Goal: Information Seeking & Learning: Learn about a topic

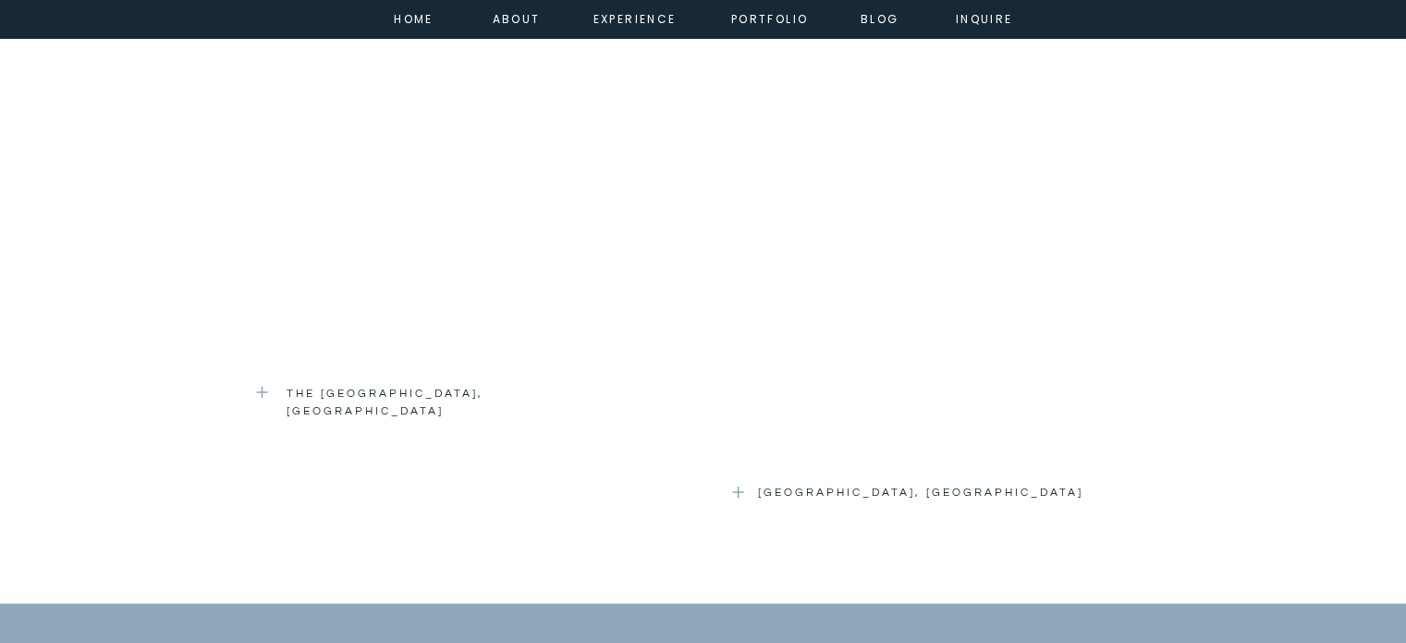
scroll to position [2958, 0]
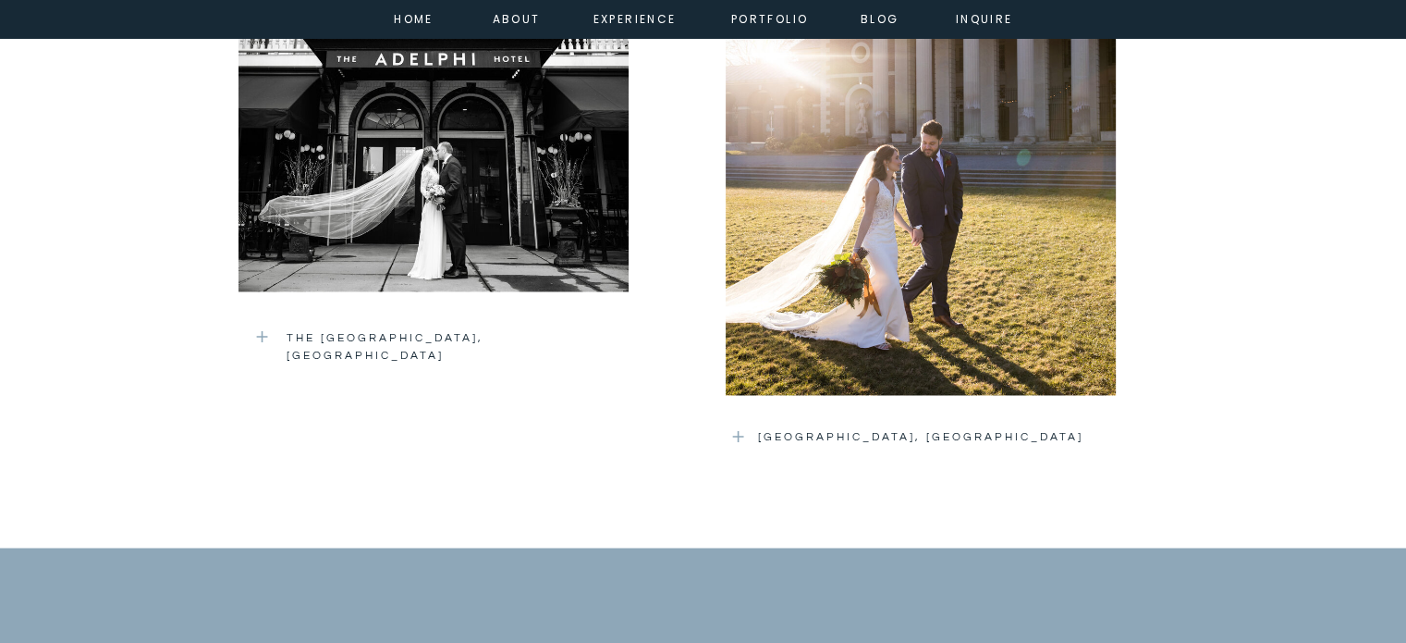
click at [818, 434] on h3 "[GEOGRAPHIC_DATA], [GEOGRAPHIC_DATA]" at bounding box center [920, 439] width 325 height 22
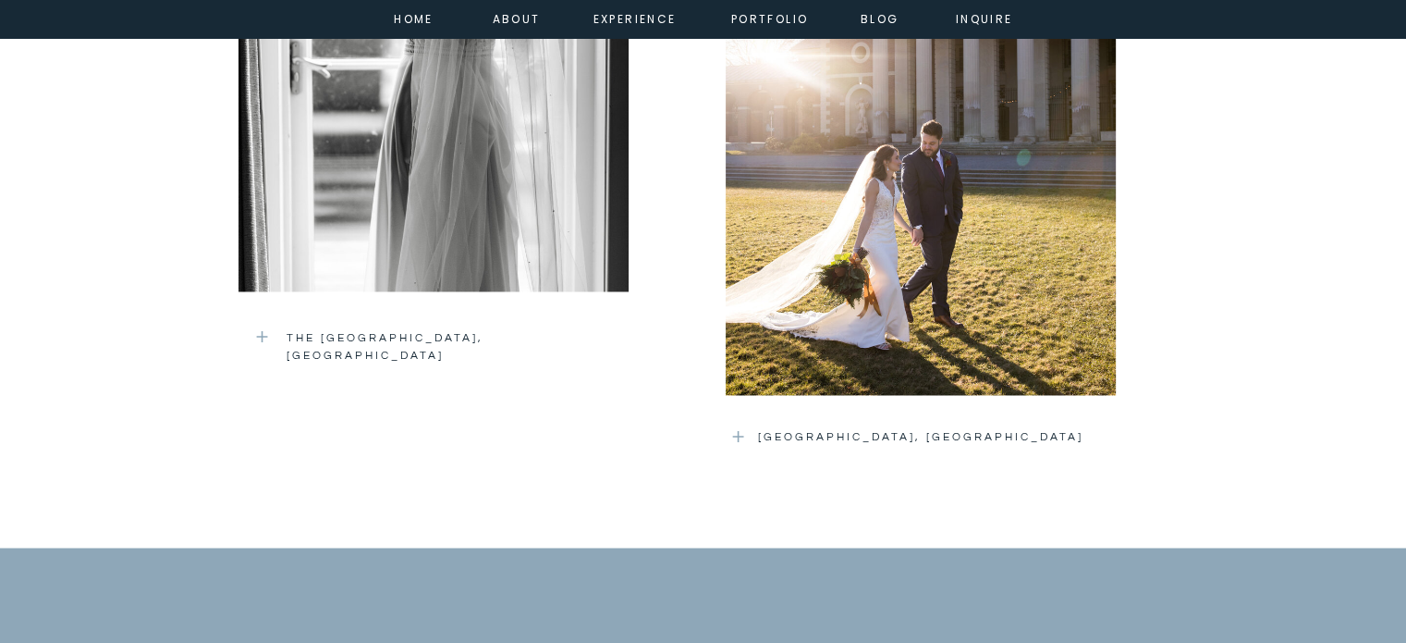
click at [864, 428] on h3 "[GEOGRAPHIC_DATA], [GEOGRAPHIC_DATA]" at bounding box center [920, 439] width 325 height 22
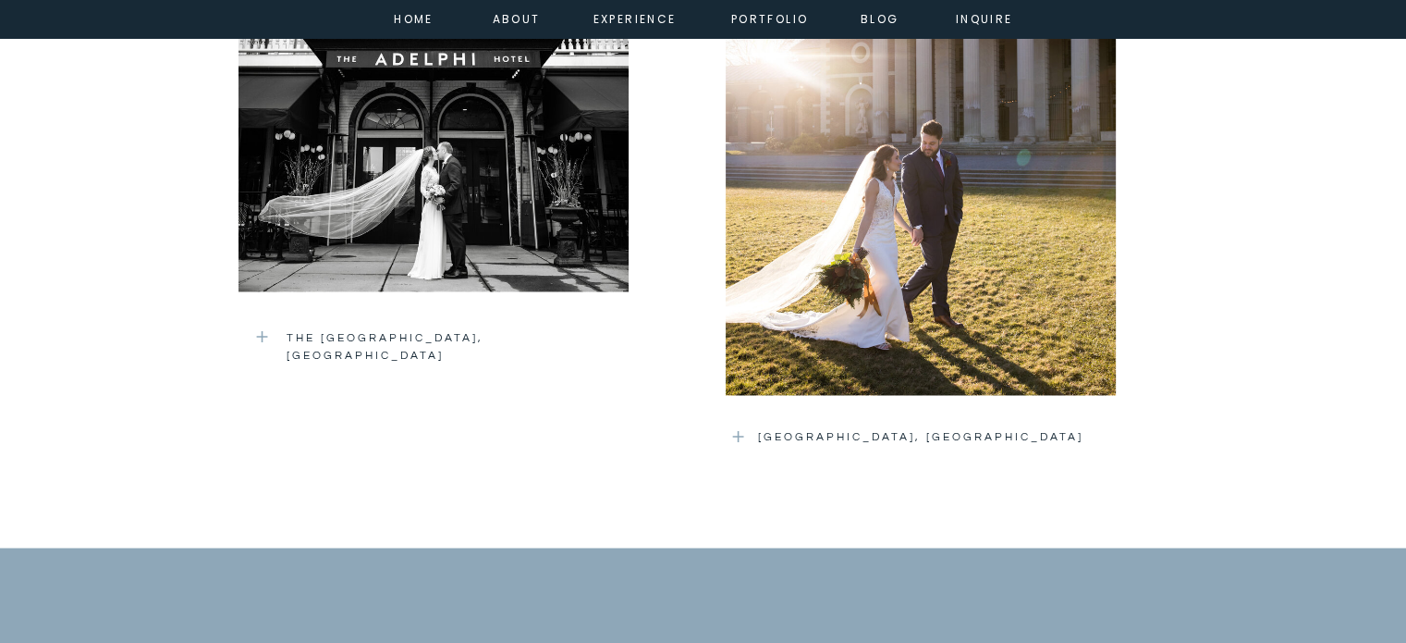
click at [955, 432] on h3 "[GEOGRAPHIC_DATA], [GEOGRAPHIC_DATA]" at bounding box center [920, 439] width 325 height 22
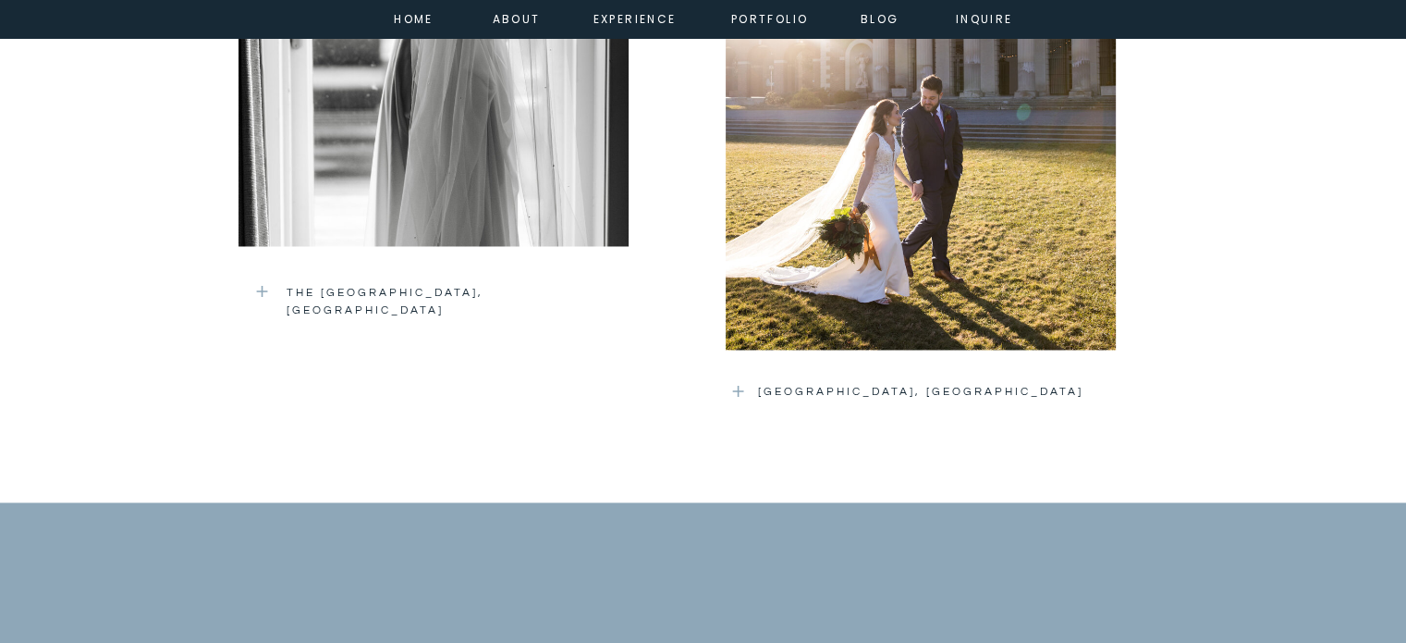
scroll to position [3051, 0]
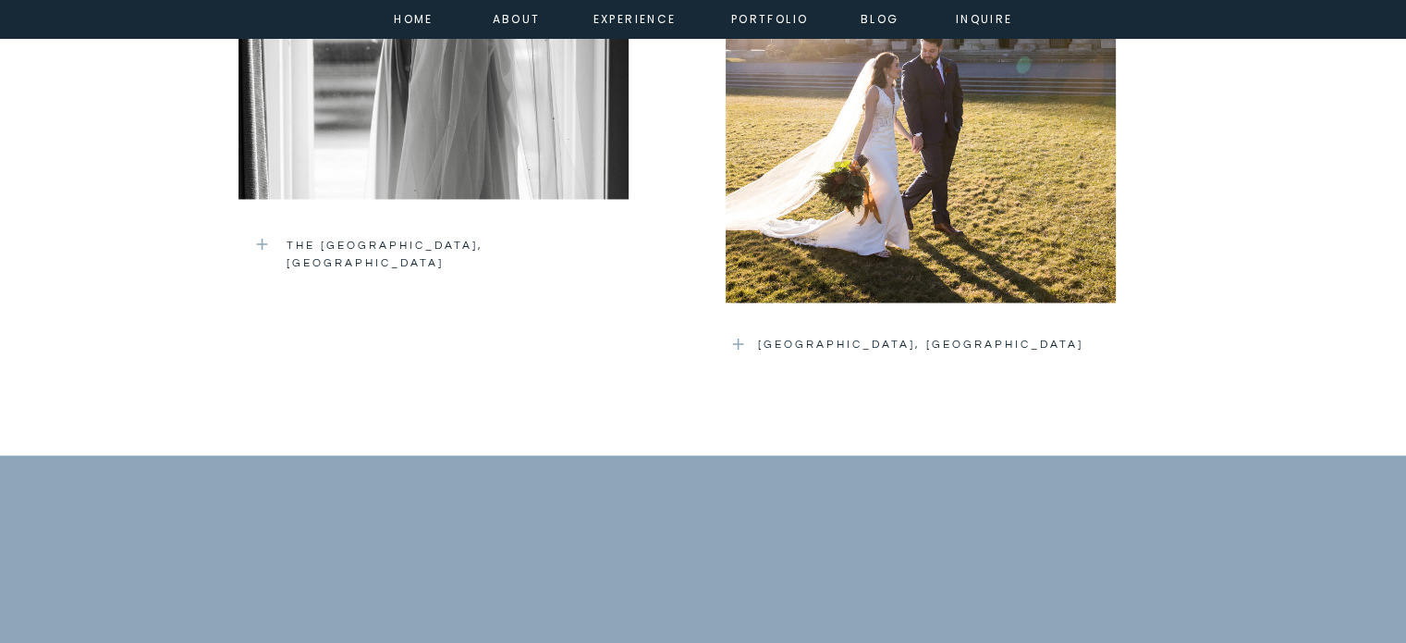
click at [912, 340] on h3 "[GEOGRAPHIC_DATA], [GEOGRAPHIC_DATA]" at bounding box center [920, 347] width 325 height 22
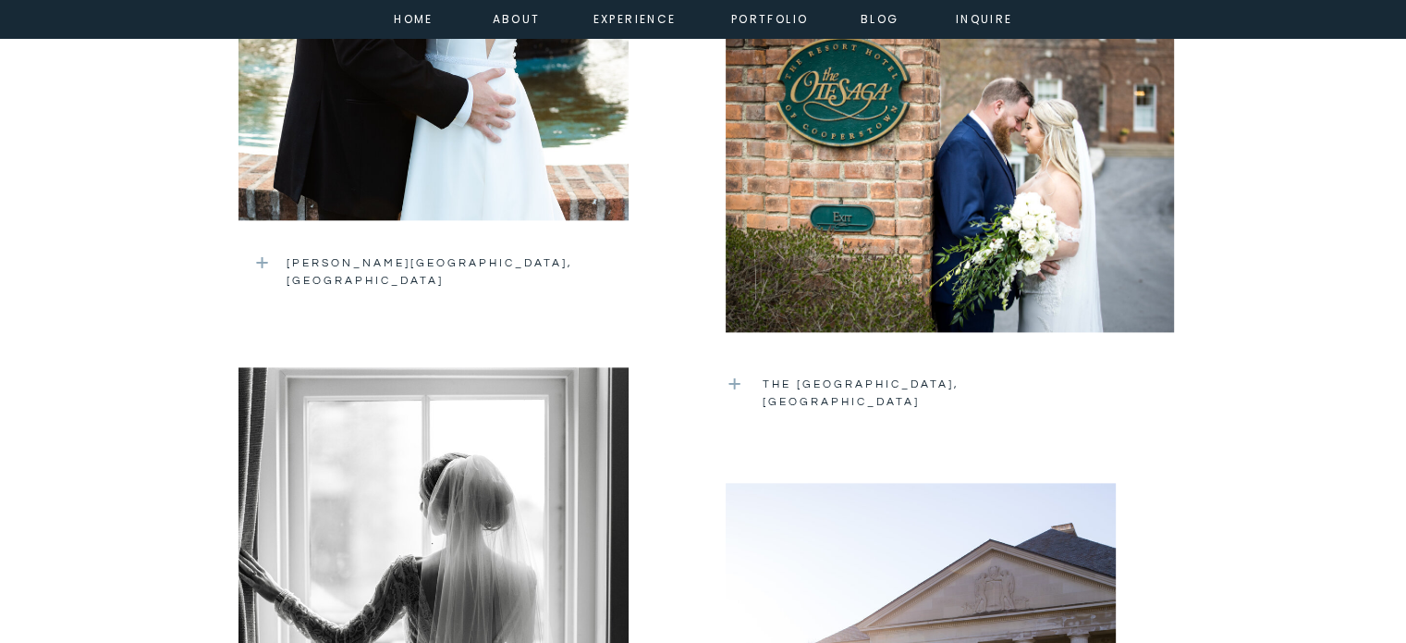
scroll to position [2219, 0]
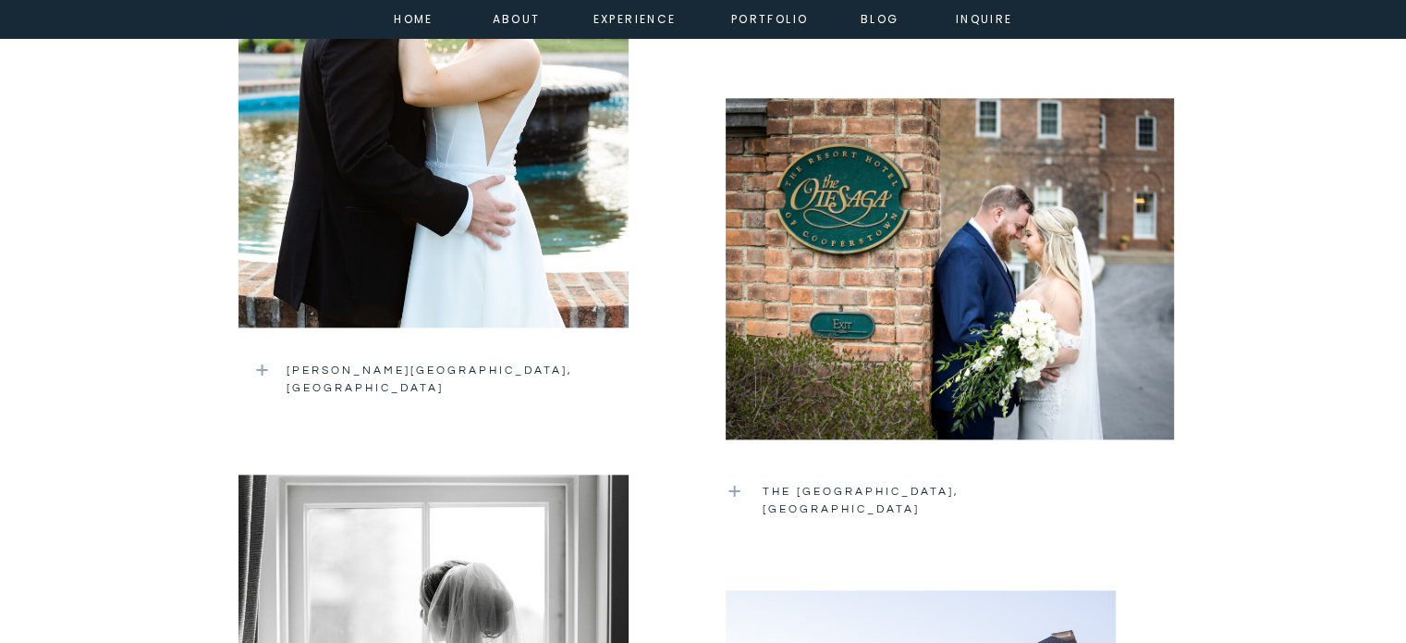
click at [419, 365] on h3 "[PERSON_NAME][GEOGRAPHIC_DATA], [GEOGRAPHIC_DATA]" at bounding box center [458, 373] width 342 height 25
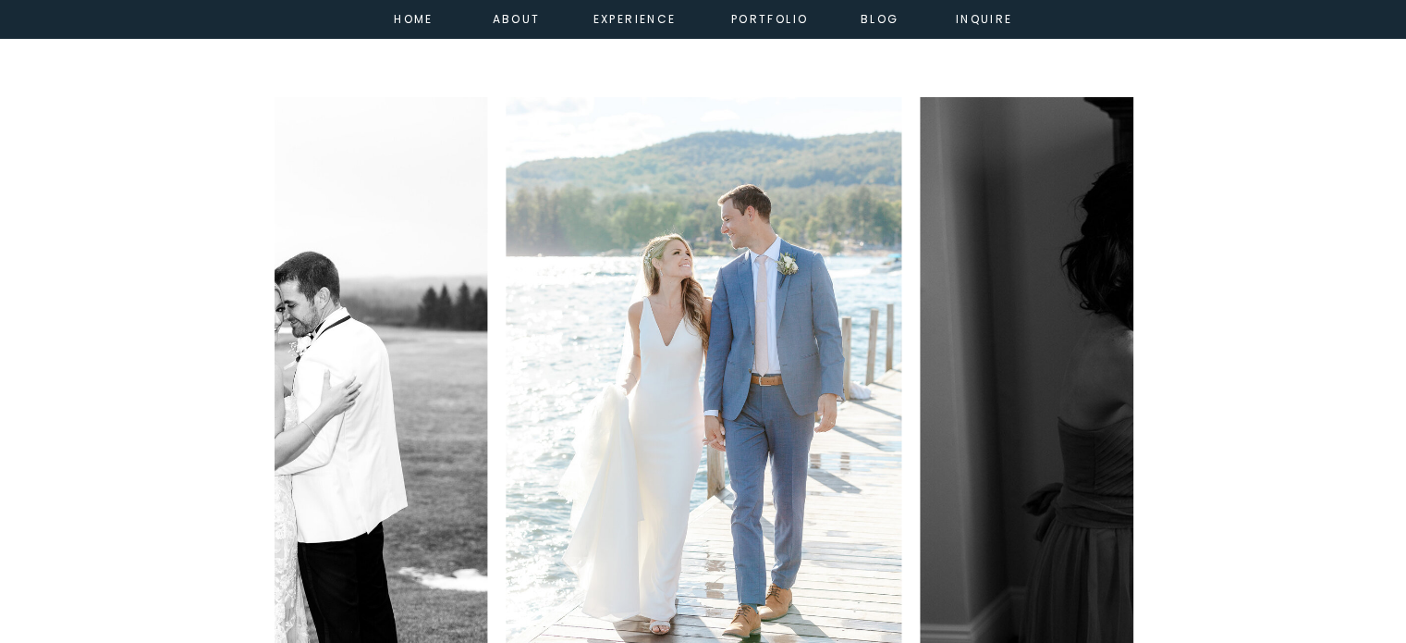
scroll to position [1426, 0]
click at [618, 24] on nav "experience" at bounding box center [631, 17] width 75 height 17
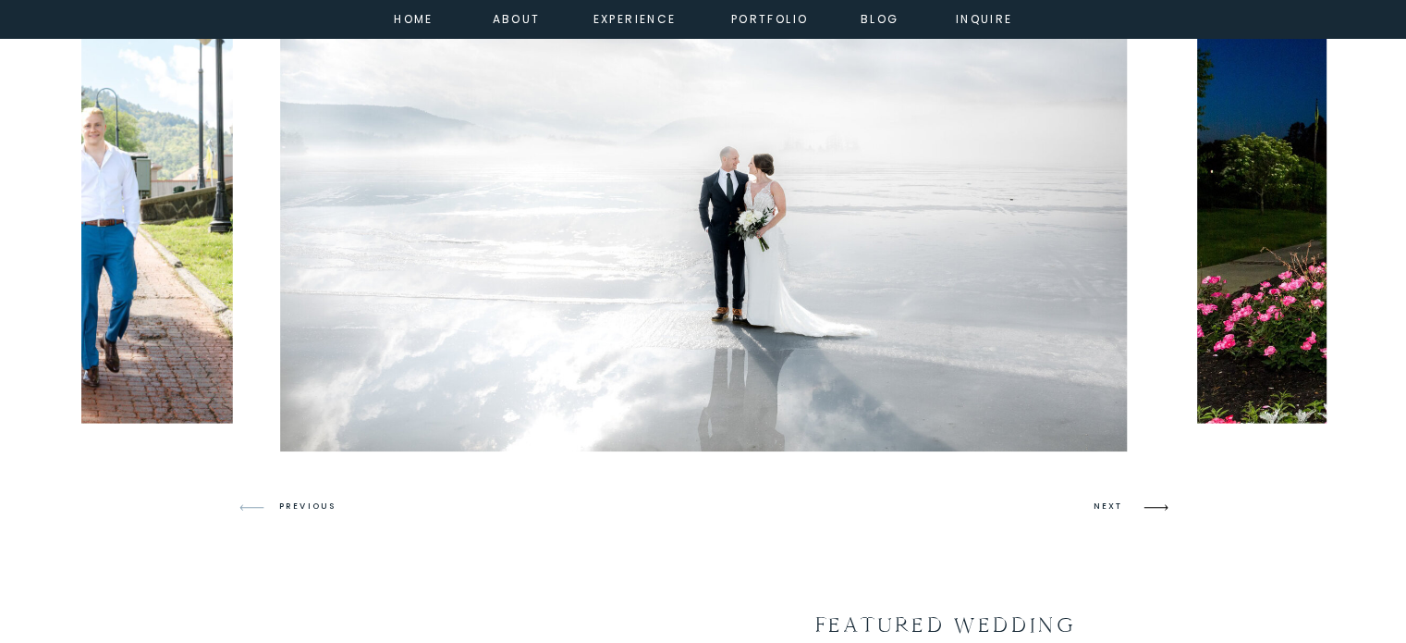
scroll to position [1202, 0]
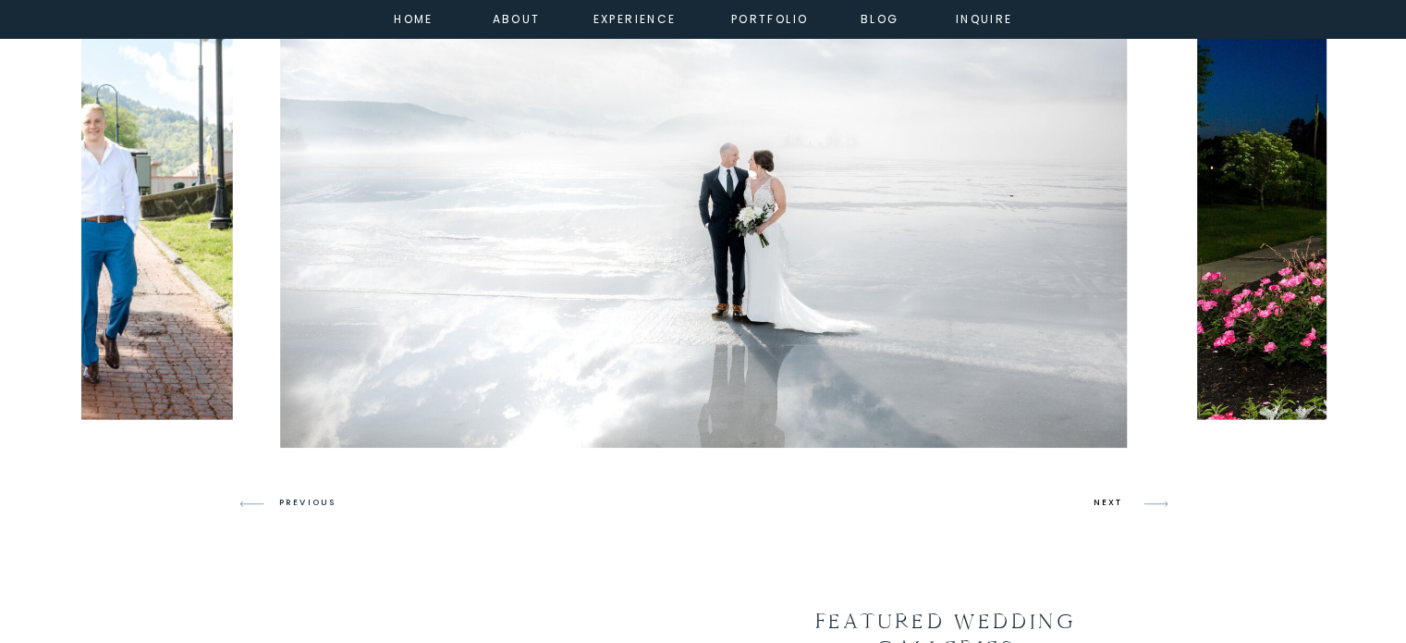
click at [1107, 496] on h3 "NEXT" at bounding box center [1111, 503] width 35 height 17
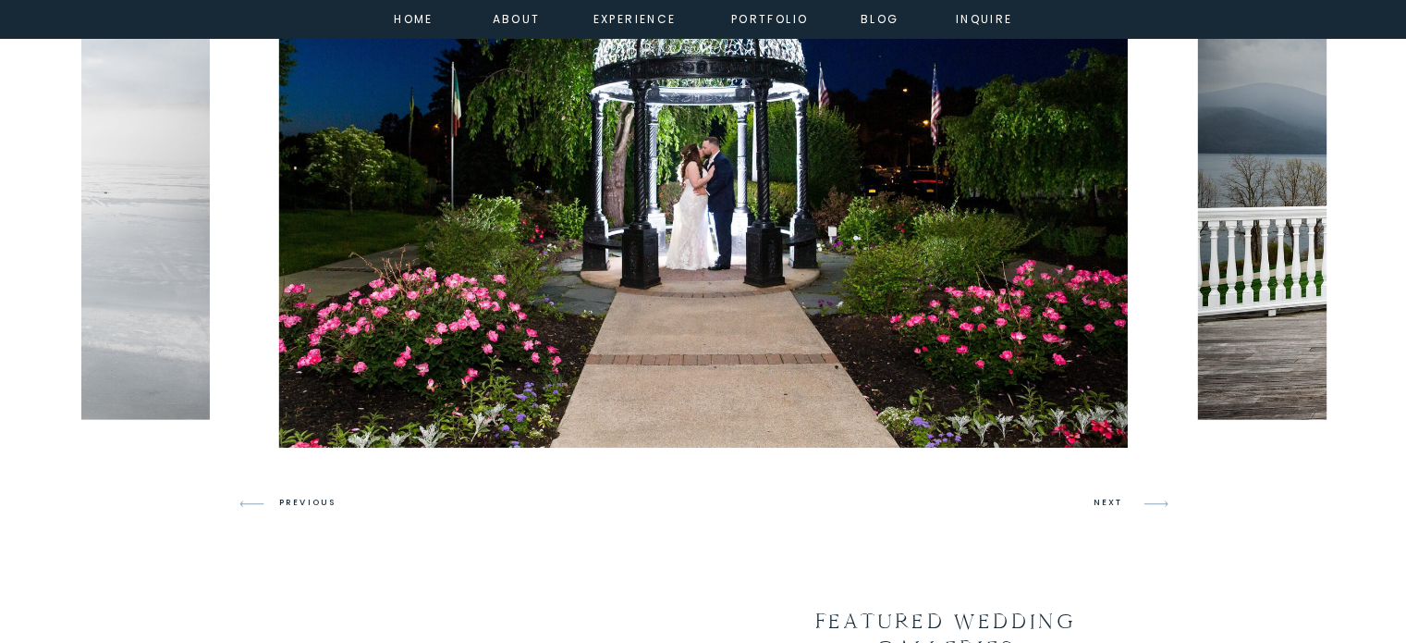
scroll to position [1109, 0]
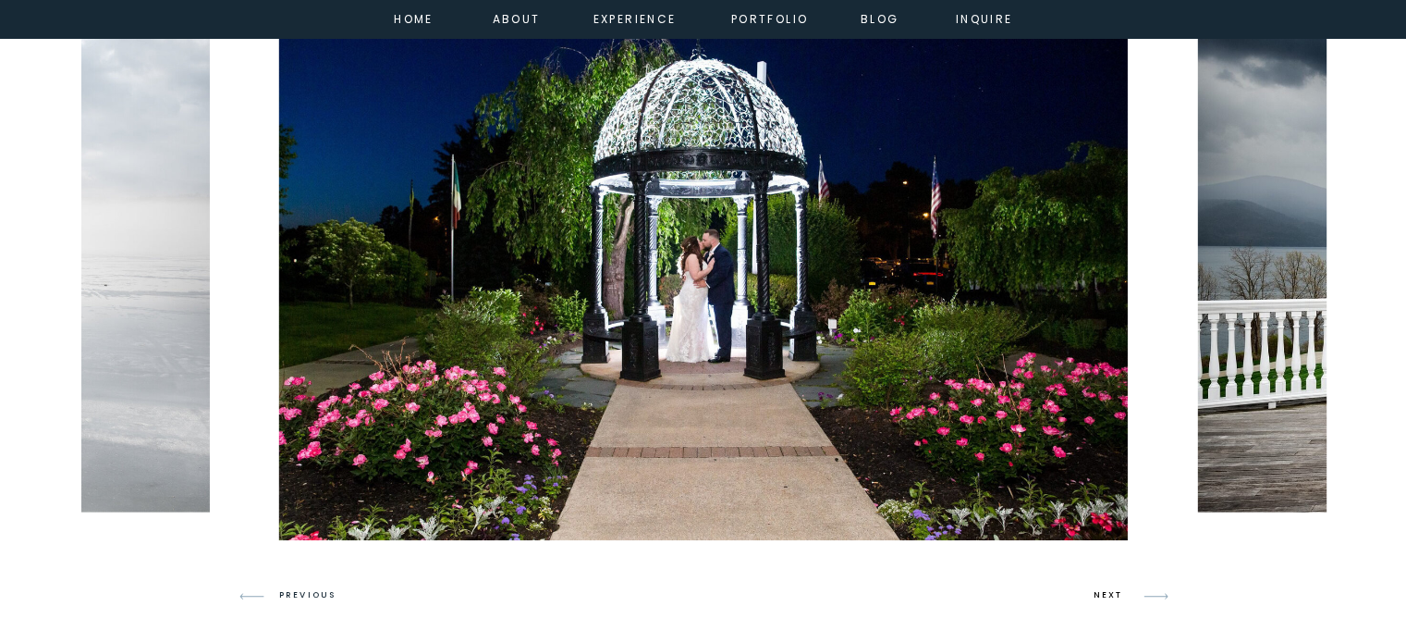
click at [1103, 589] on h3 "NEXT" at bounding box center [1111, 595] width 35 height 17
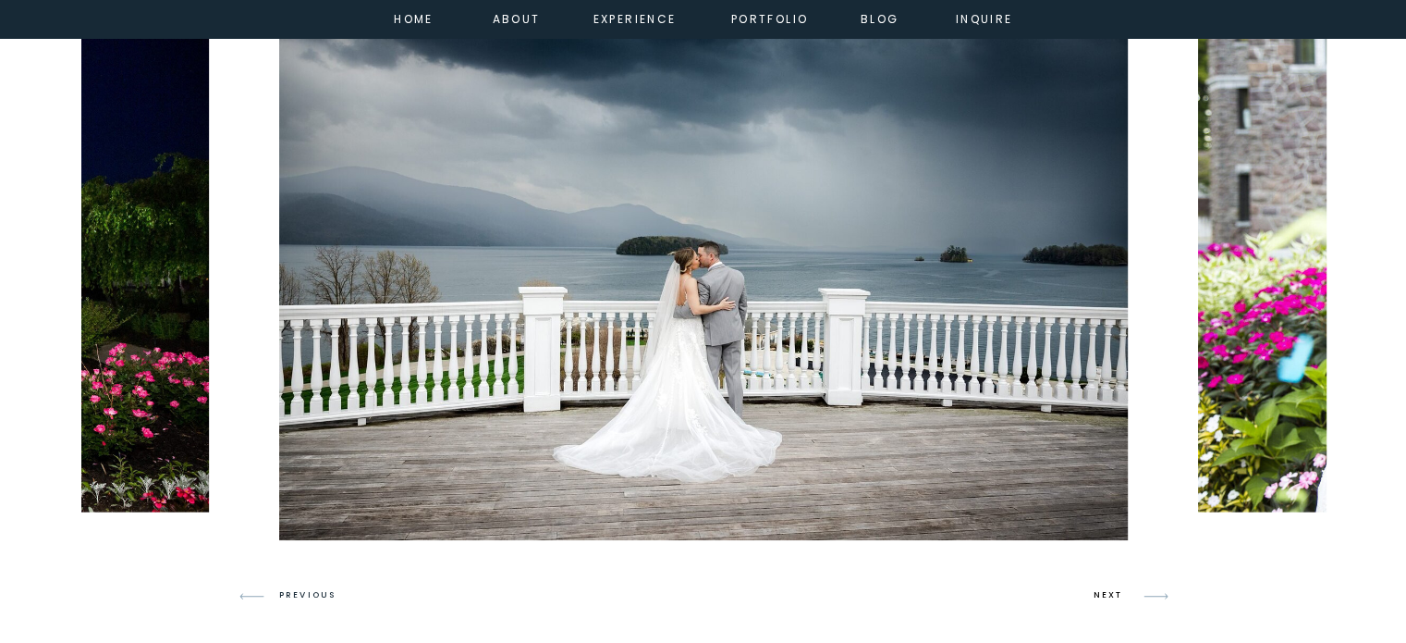
click at [1103, 589] on h3 "NEXT" at bounding box center [1111, 595] width 35 height 17
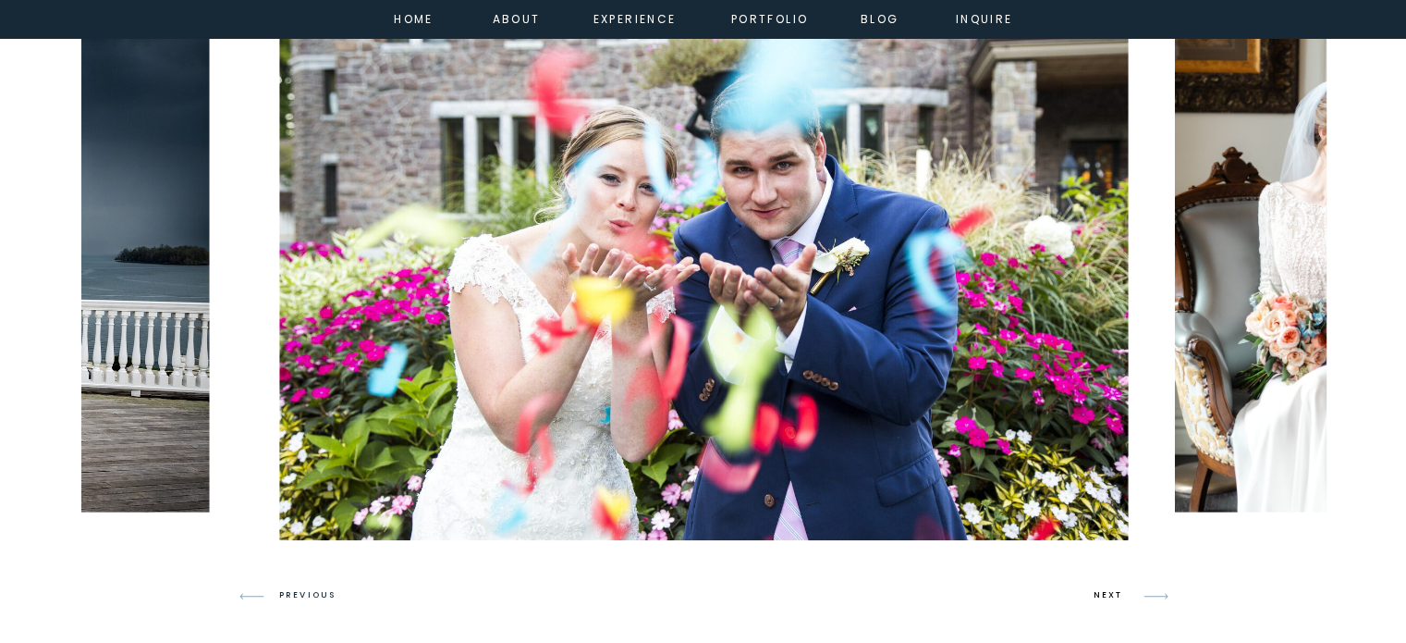
click at [1103, 589] on h3 "NEXT" at bounding box center [1111, 595] width 35 height 17
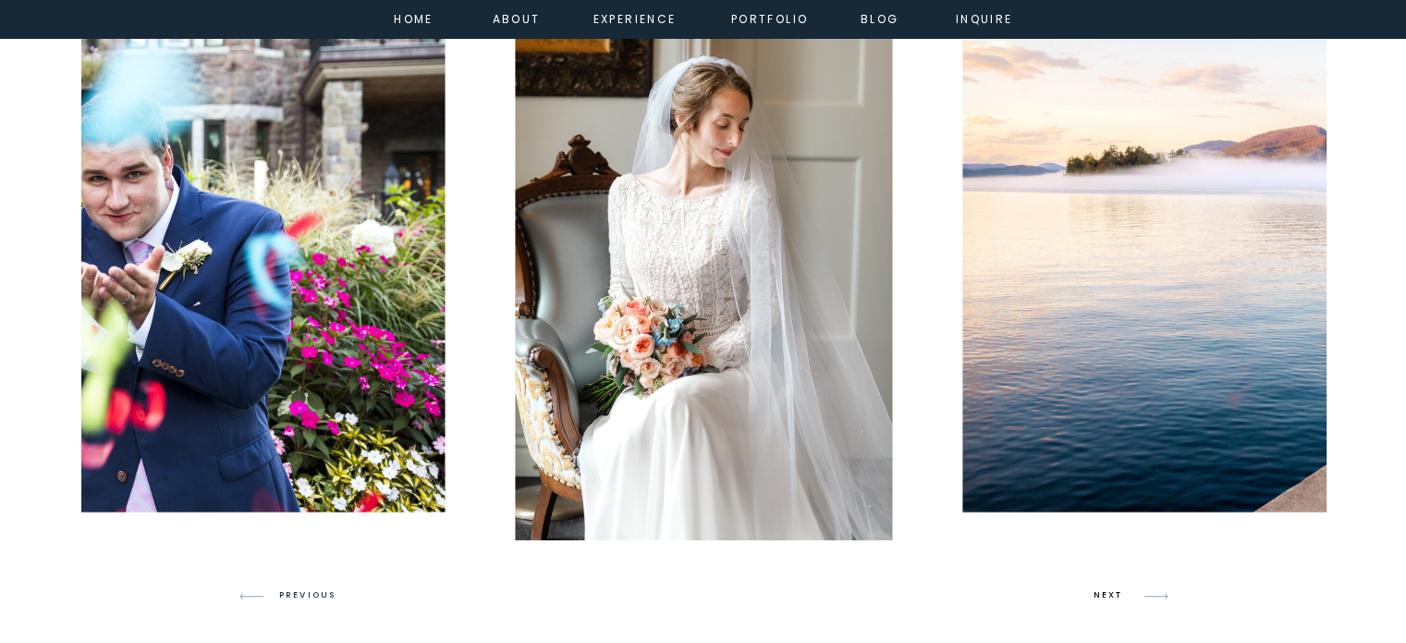
click at [1103, 589] on h3 "NEXT" at bounding box center [1111, 595] width 35 height 17
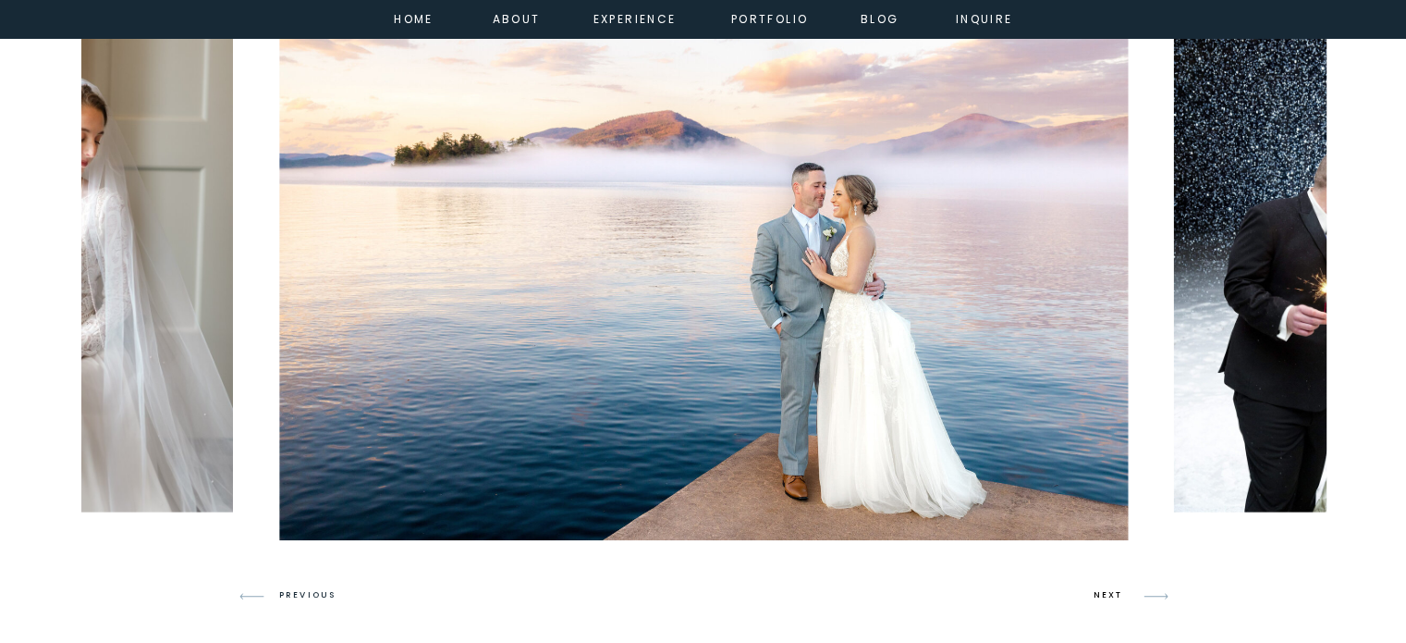
click at [1103, 589] on h3 "NEXT" at bounding box center [1111, 595] width 35 height 17
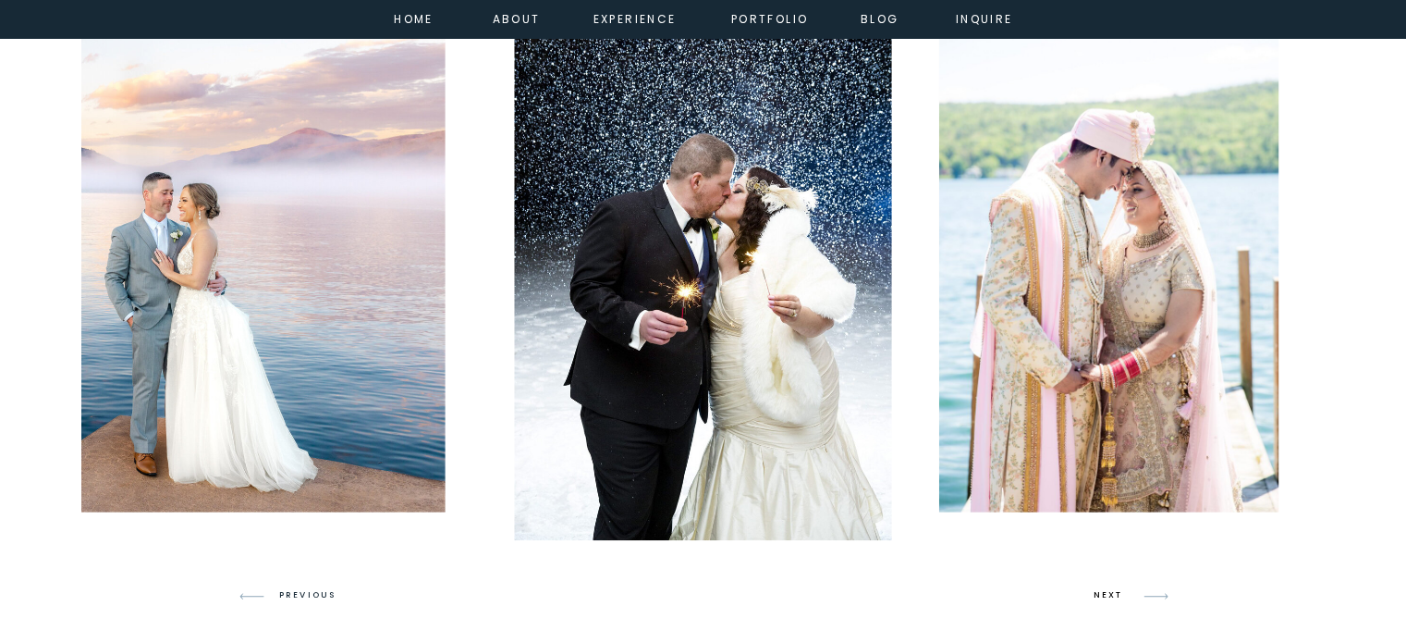
click at [1103, 589] on h3 "NEXT" at bounding box center [1111, 595] width 35 height 17
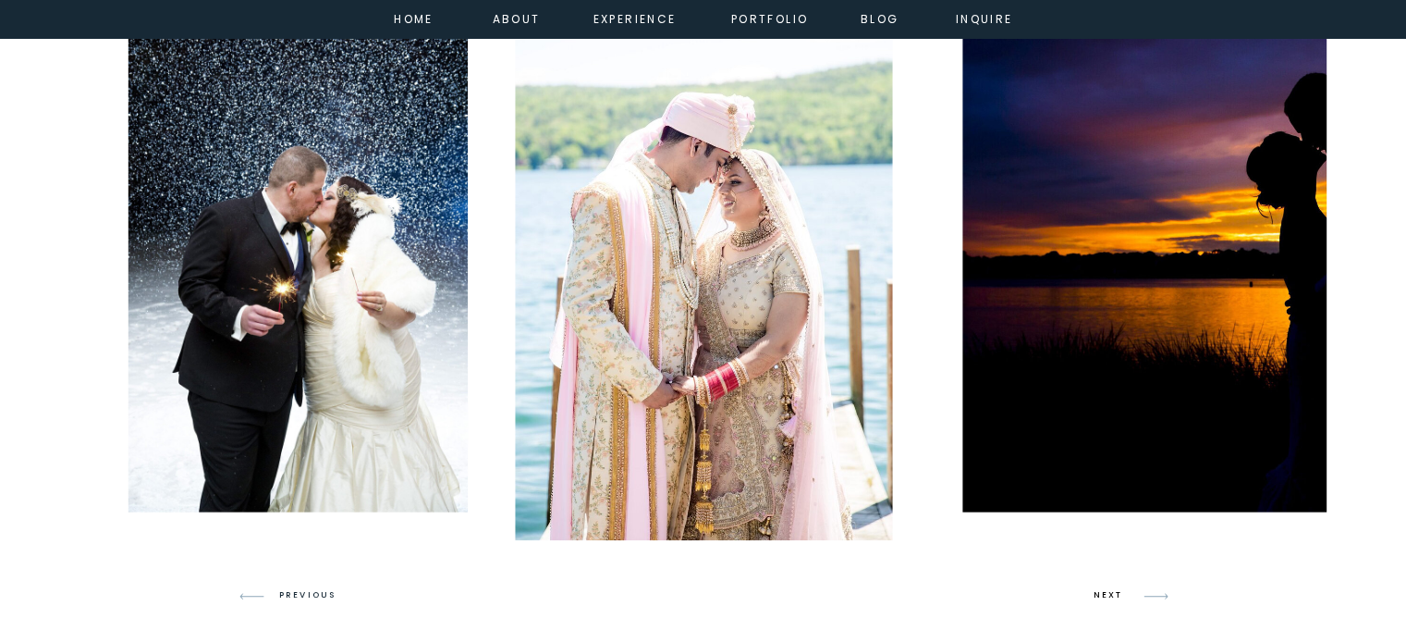
click at [1103, 589] on h3 "NEXT" at bounding box center [1111, 595] width 35 height 17
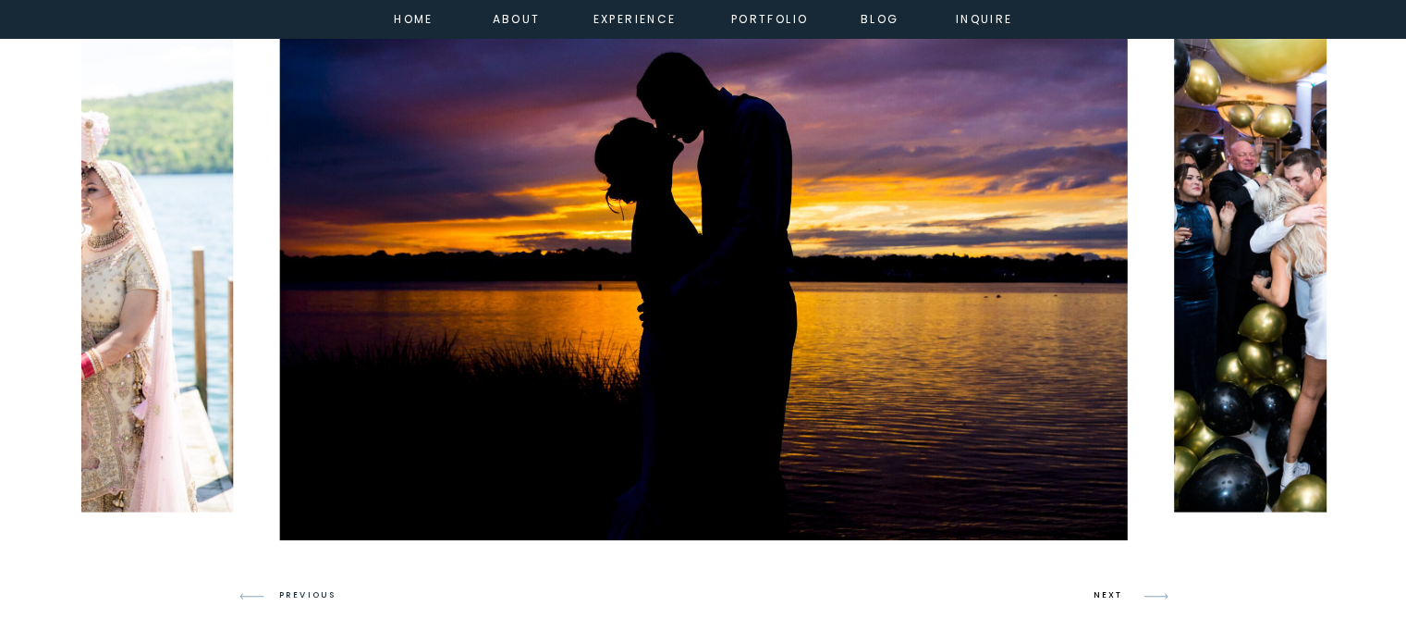
click at [1103, 589] on h3 "NEXT" at bounding box center [1111, 595] width 35 height 17
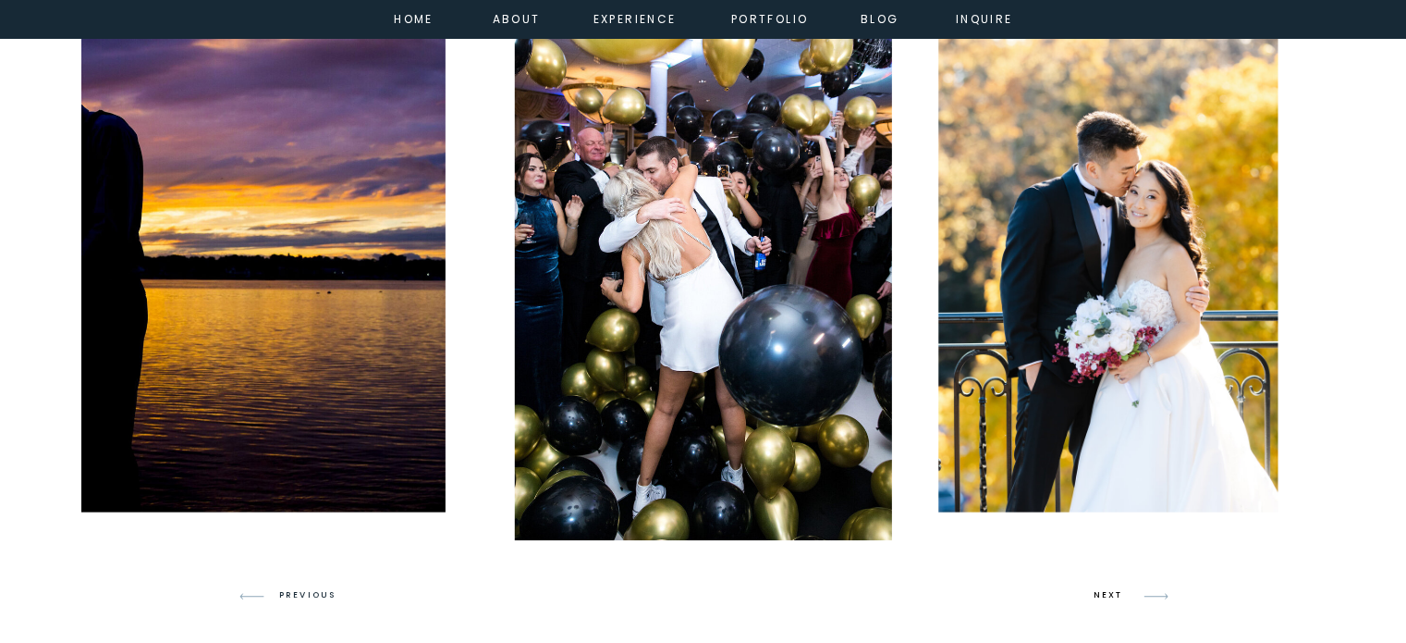
click at [1103, 589] on h3 "NEXT" at bounding box center [1111, 595] width 35 height 17
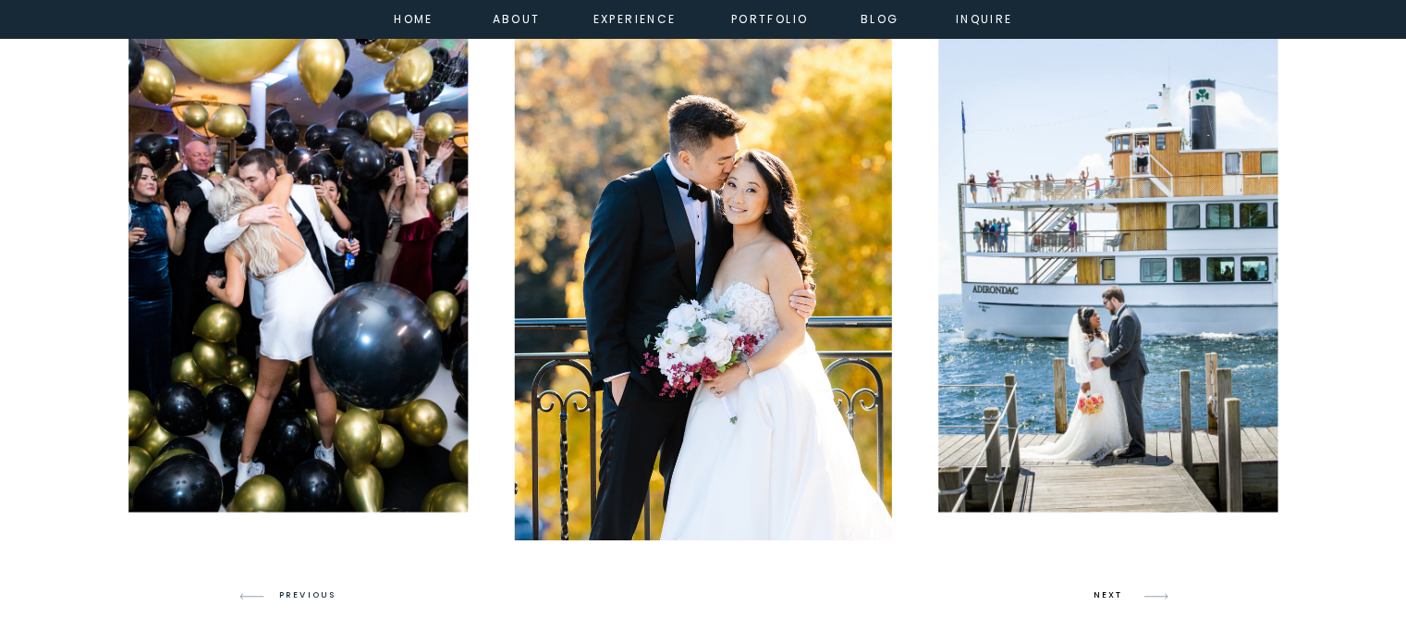
click at [1103, 589] on h3 "NEXT" at bounding box center [1111, 595] width 35 height 17
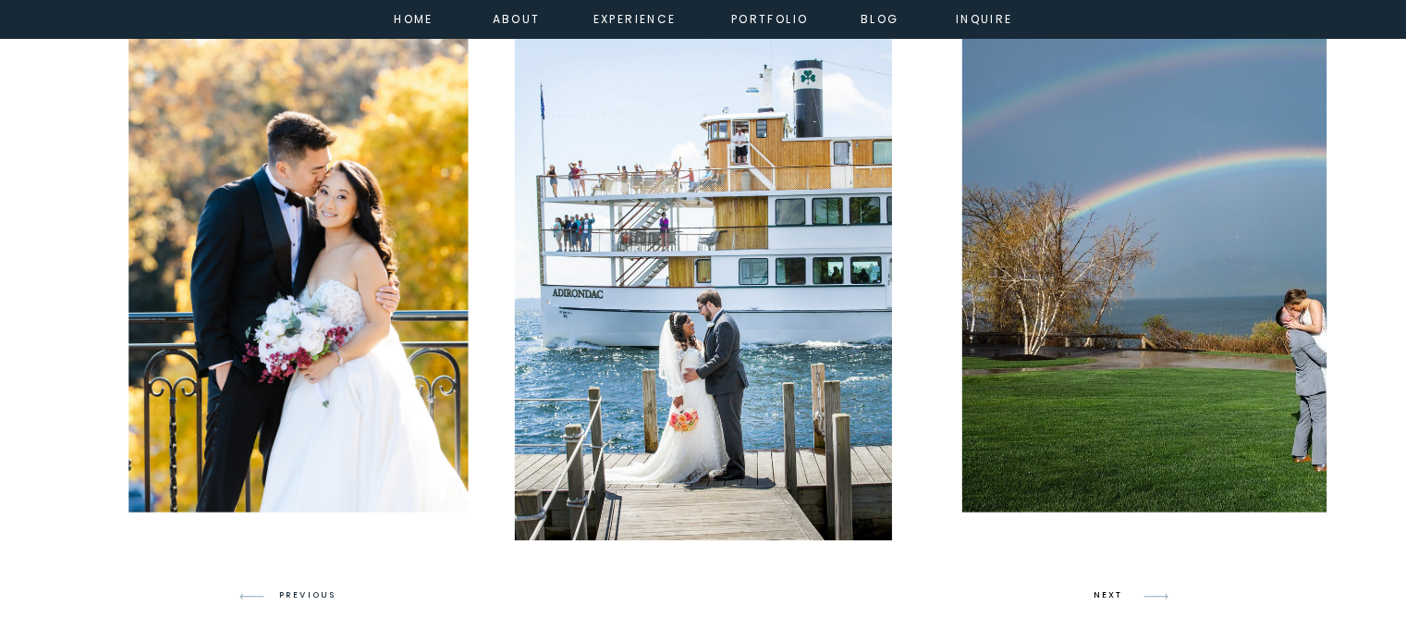
click at [1103, 589] on h3 "NEXT" at bounding box center [1111, 595] width 35 height 17
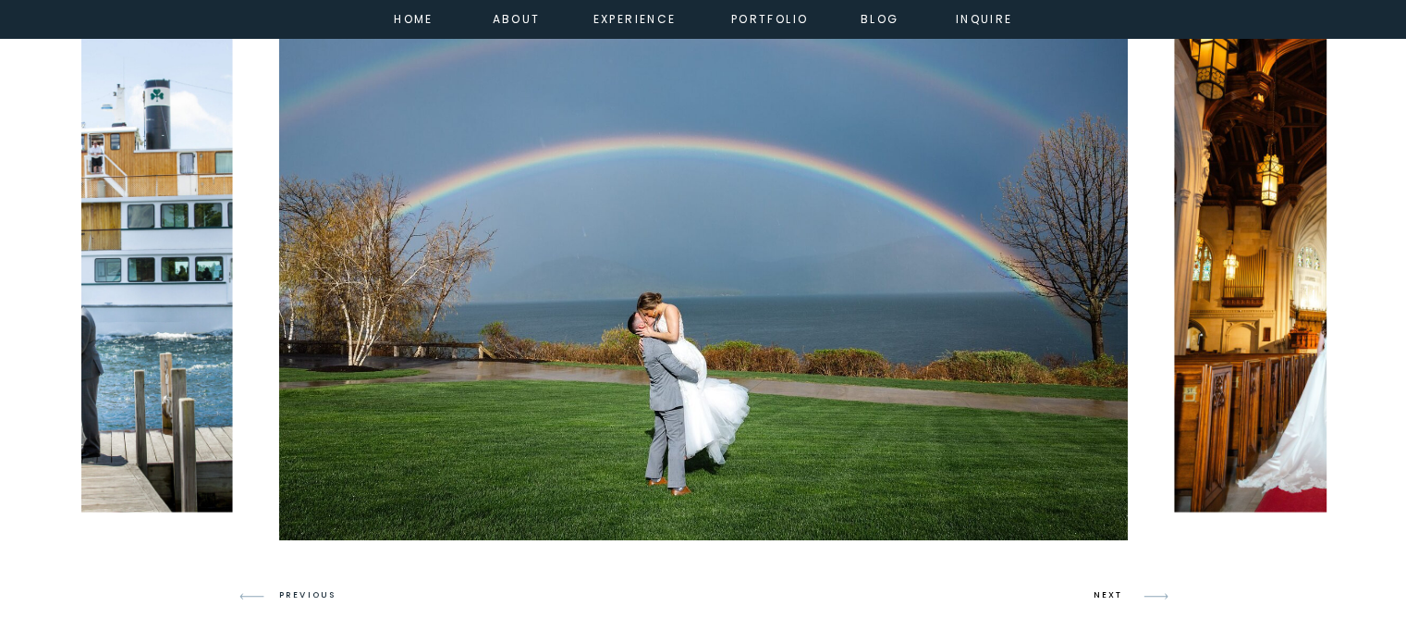
click at [1103, 589] on h3 "NEXT" at bounding box center [1111, 595] width 35 height 17
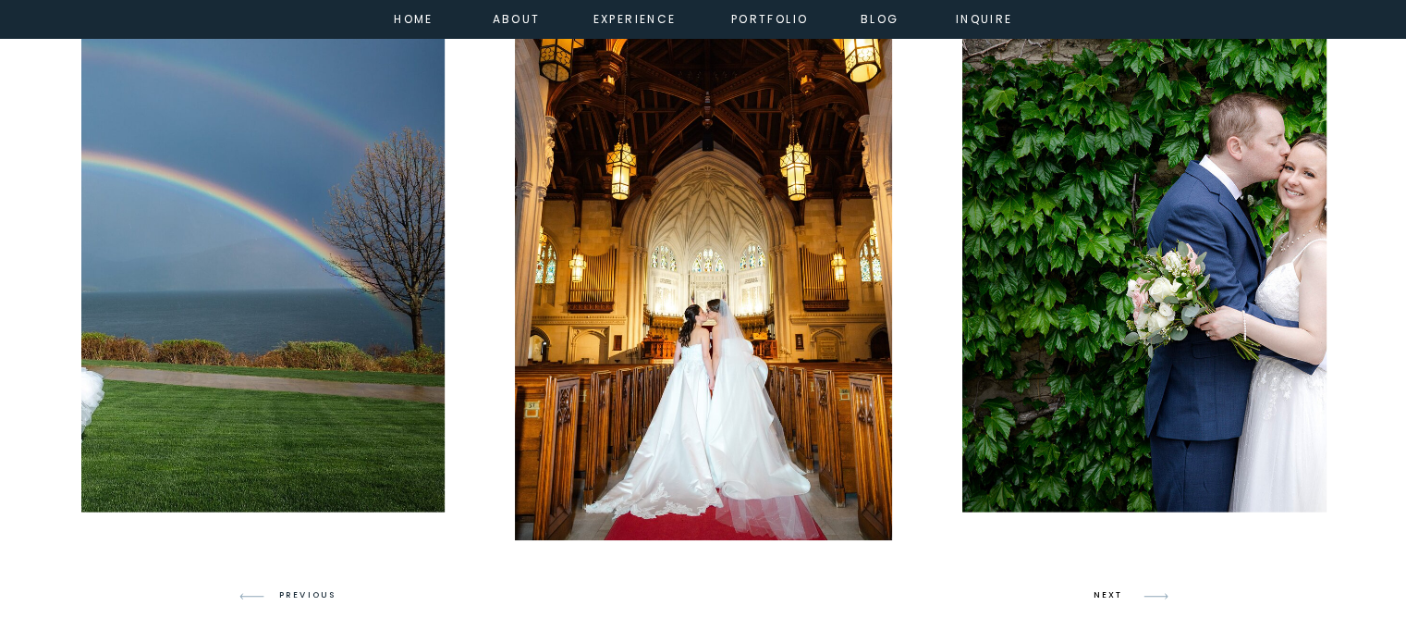
click at [1103, 589] on h3 "NEXT" at bounding box center [1111, 595] width 35 height 17
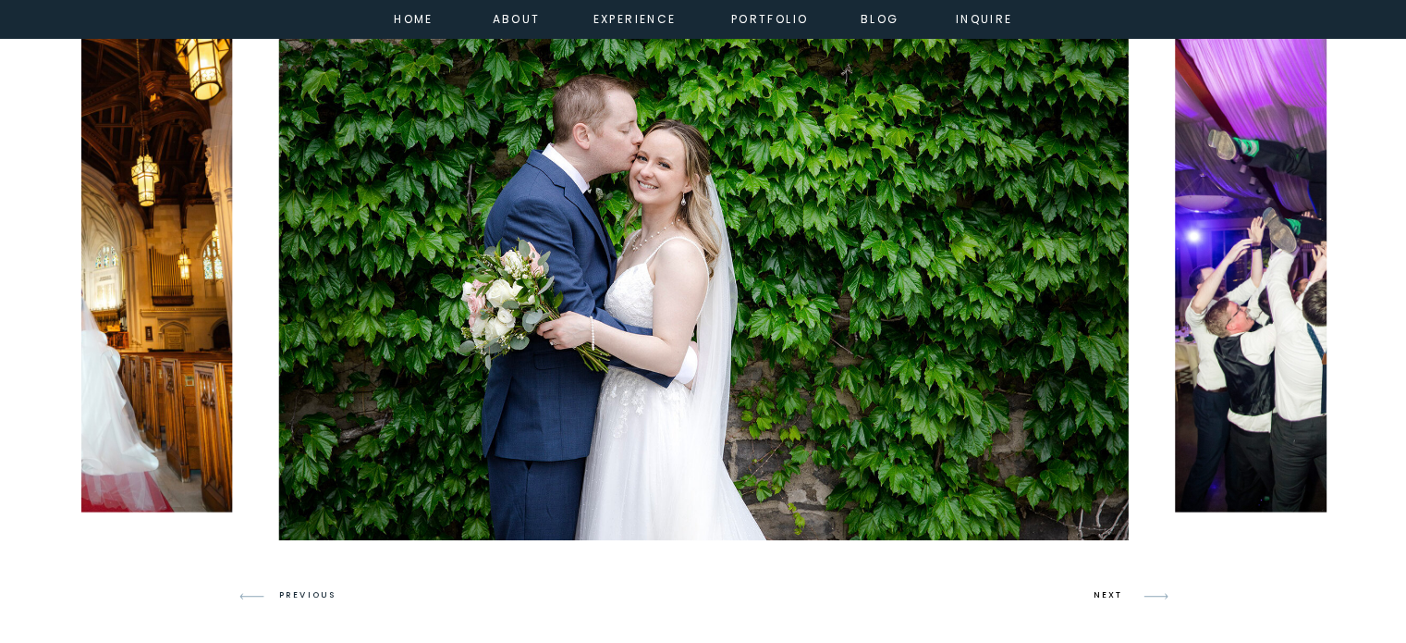
click at [1103, 589] on h3 "NEXT" at bounding box center [1111, 595] width 35 height 17
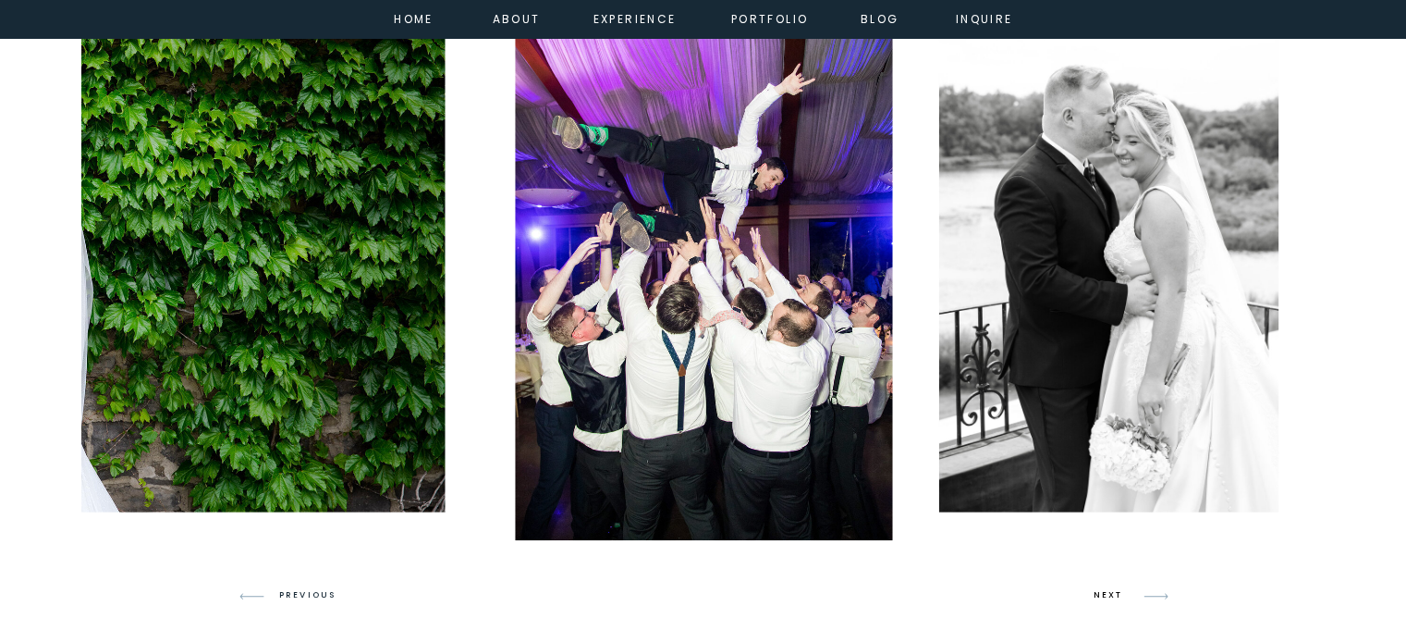
click at [1103, 589] on h3 "NEXT" at bounding box center [1111, 595] width 35 height 17
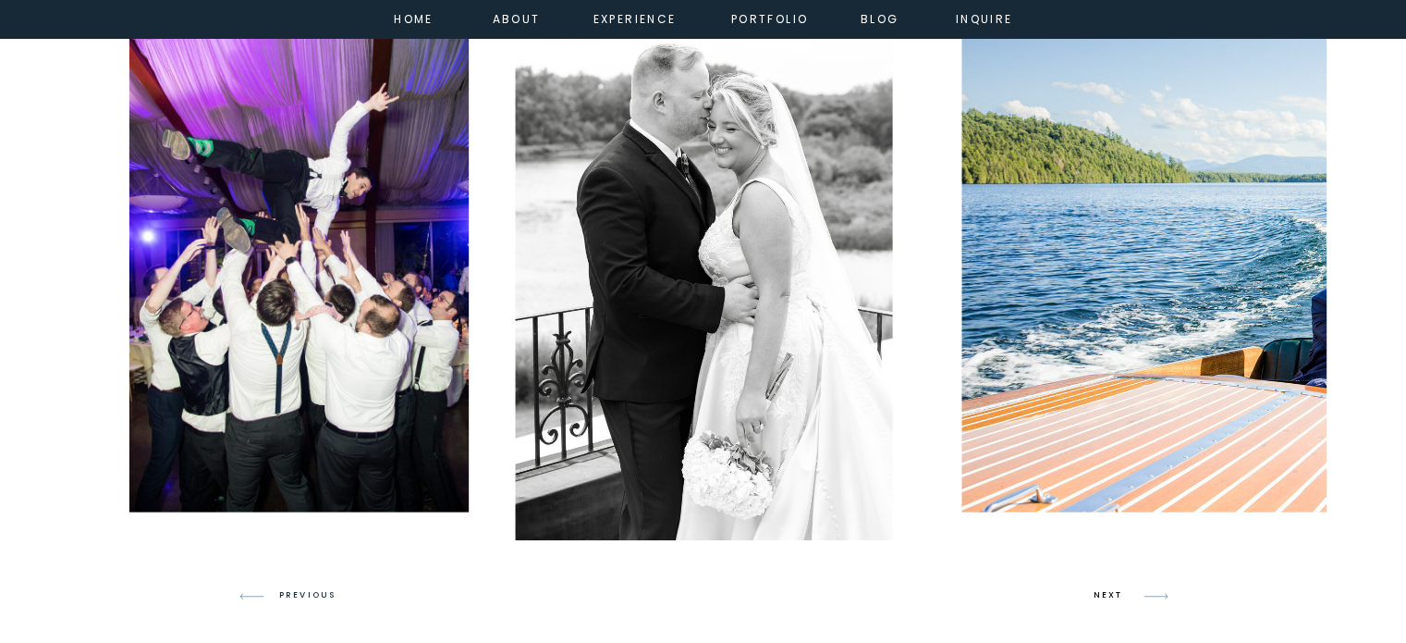
click at [1103, 589] on h3 "NEXT" at bounding box center [1111, 595] width 35 height 17
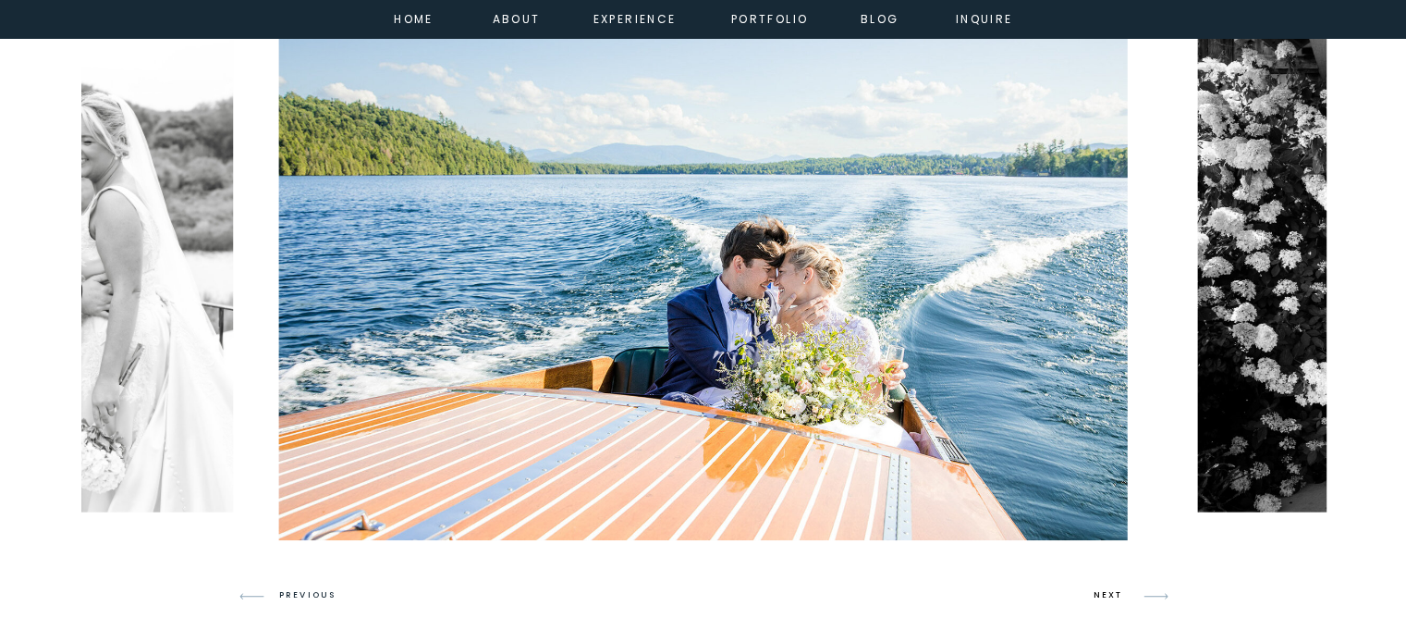
click at [1103, 589] on h3 "NEXT" at bounding box center [1111, 595] width 35 height 17
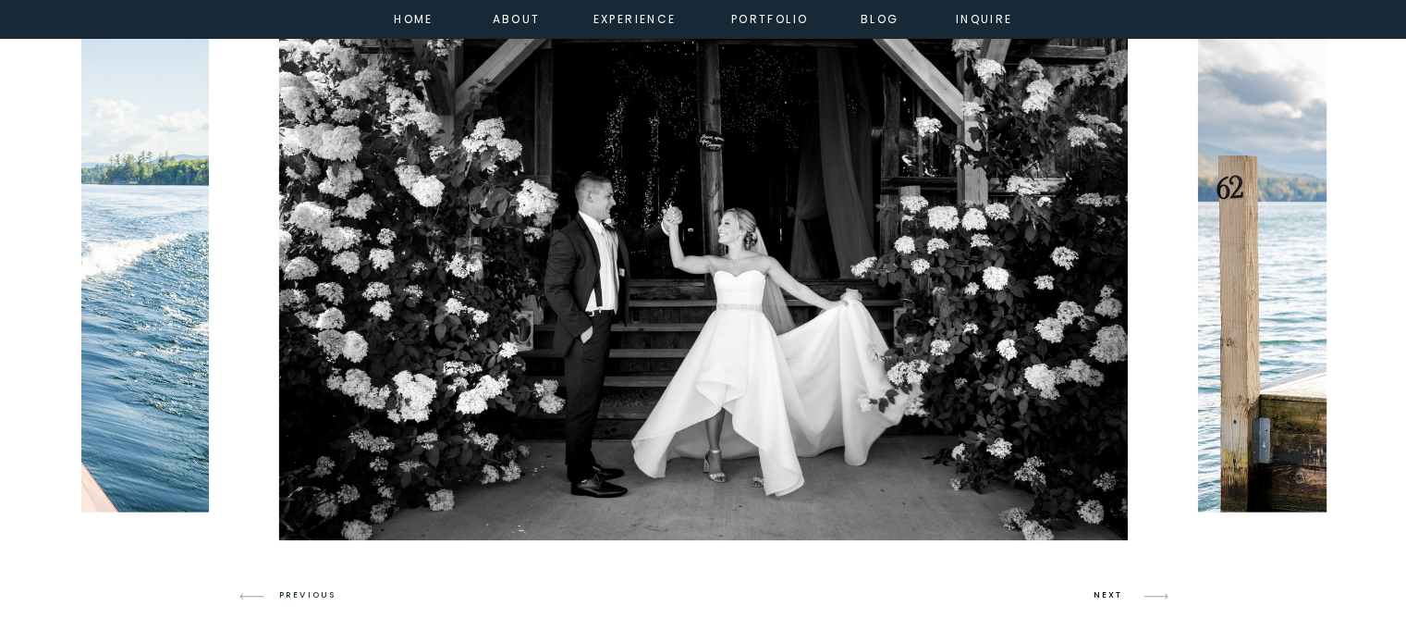
click at [1103, 589] on h3 "NEXT" at bounding box center [1111, 595] width 35 height 17
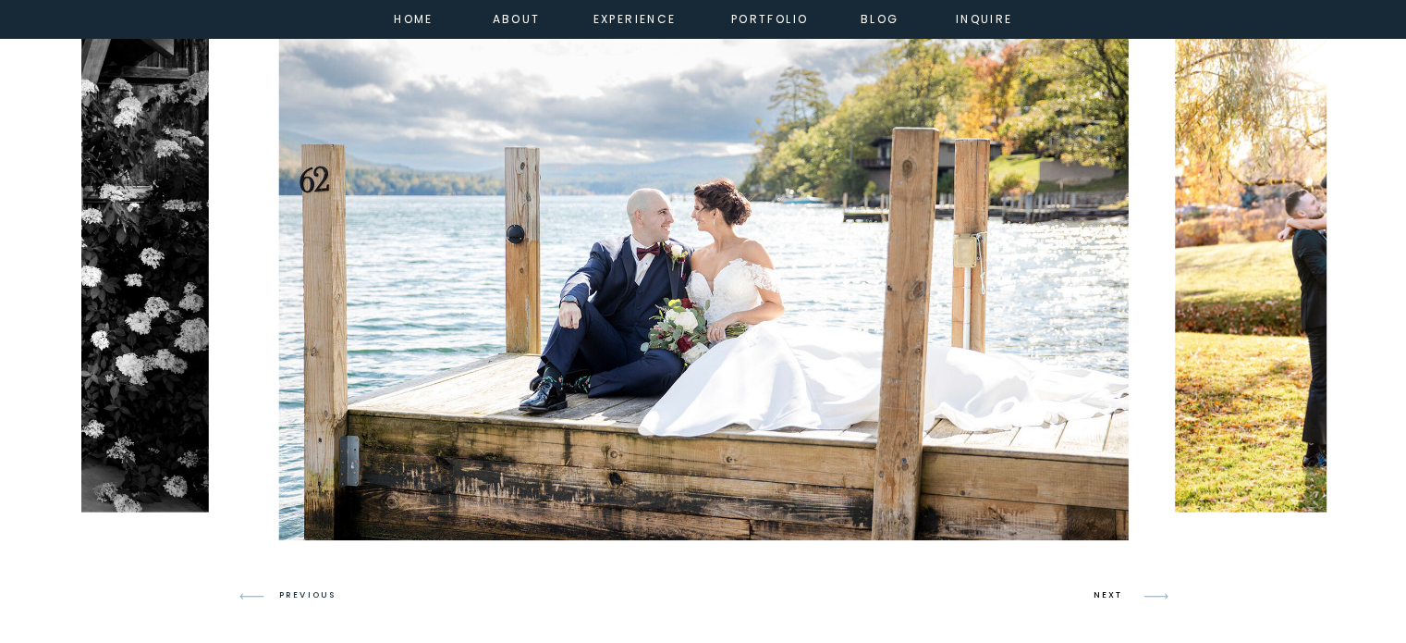
click at [1103, 589] on h3 "NEXT" at bounding box center [1111, 595] width 35 height 17
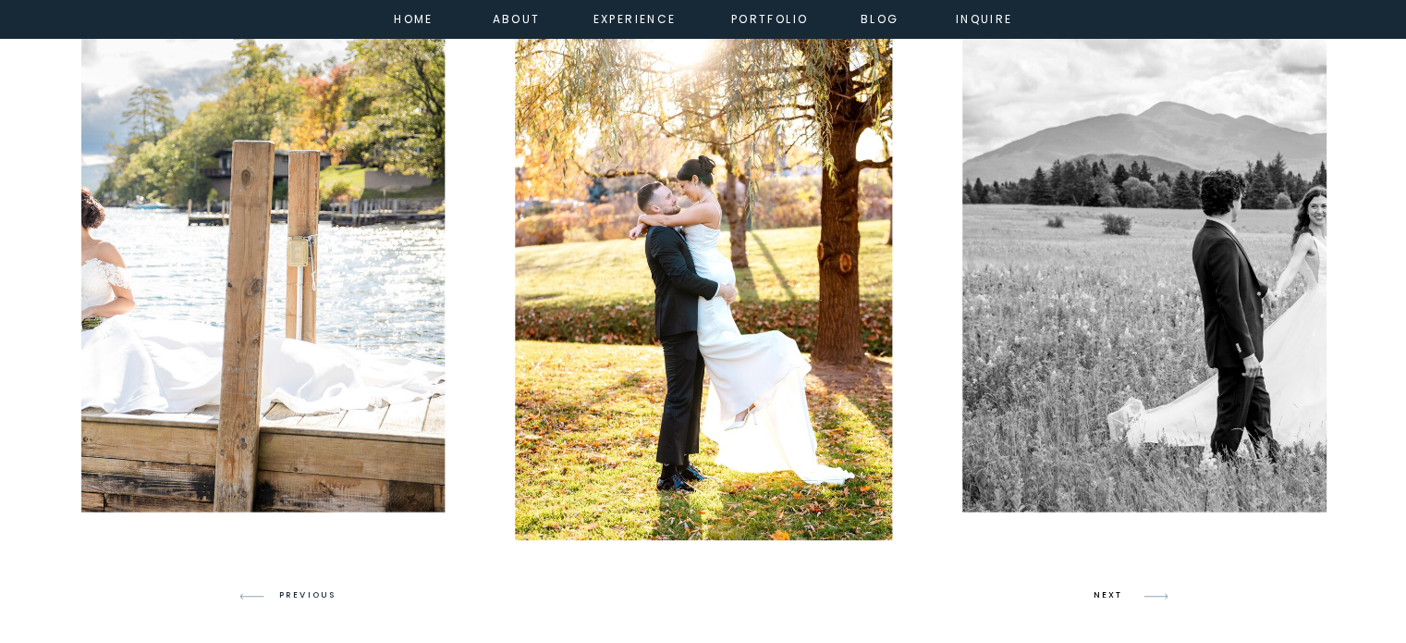
click at [1103, 589] on h3 "NEXT" at bounding box center [1111, 595] width 35 height 17
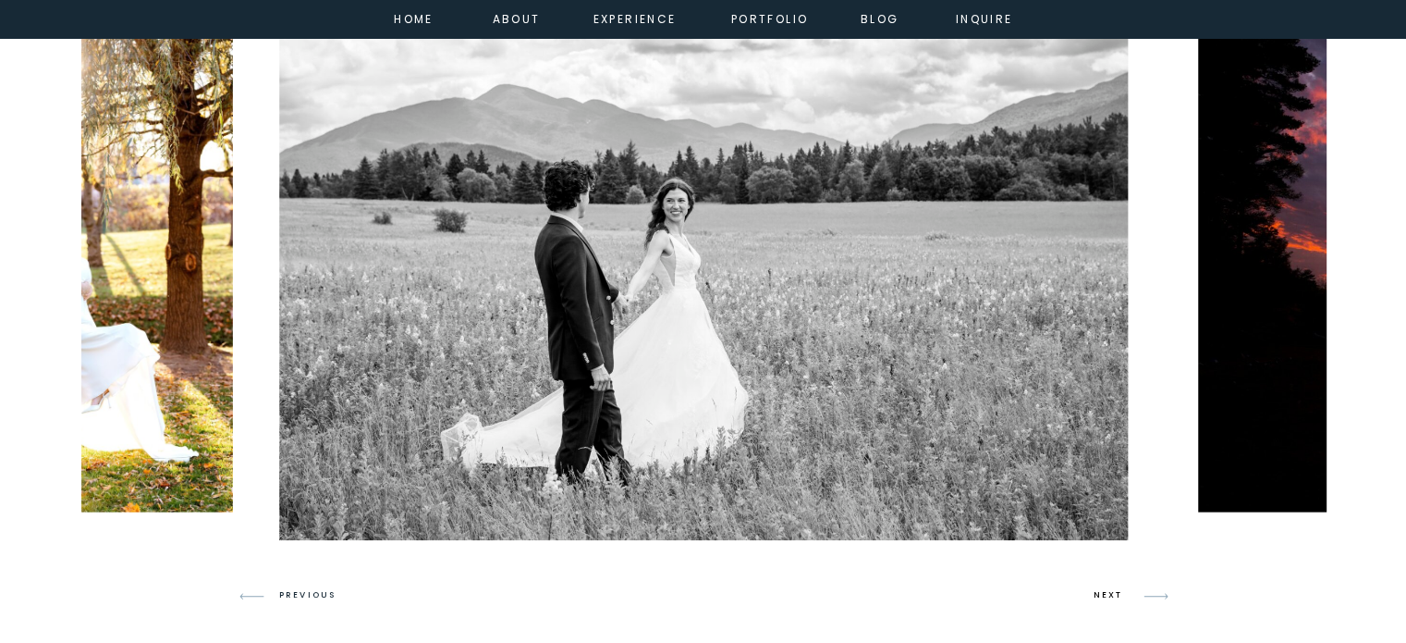
click at [1103, 589] on h3 "NEXT" at bounding box center [1111, 595] width 35 height 17
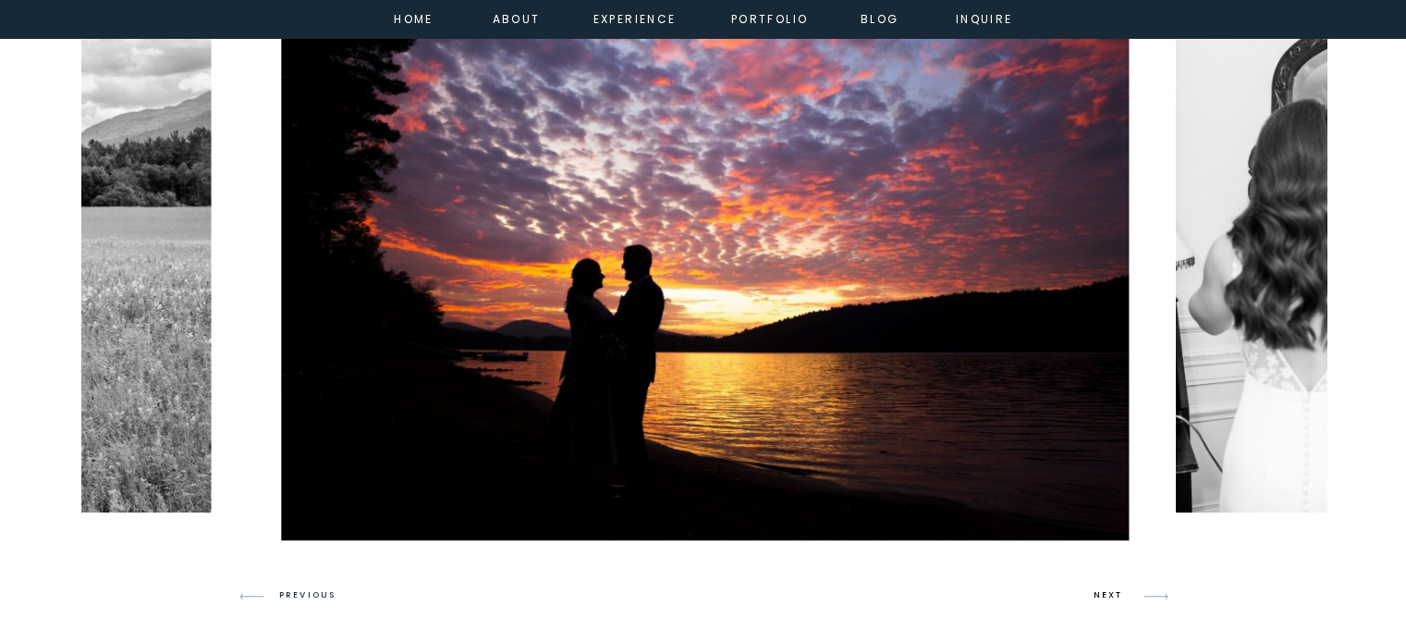
click at [1103, 589] on h3 "NEXT" at bounding box center [1111, 595] width 35 height 17
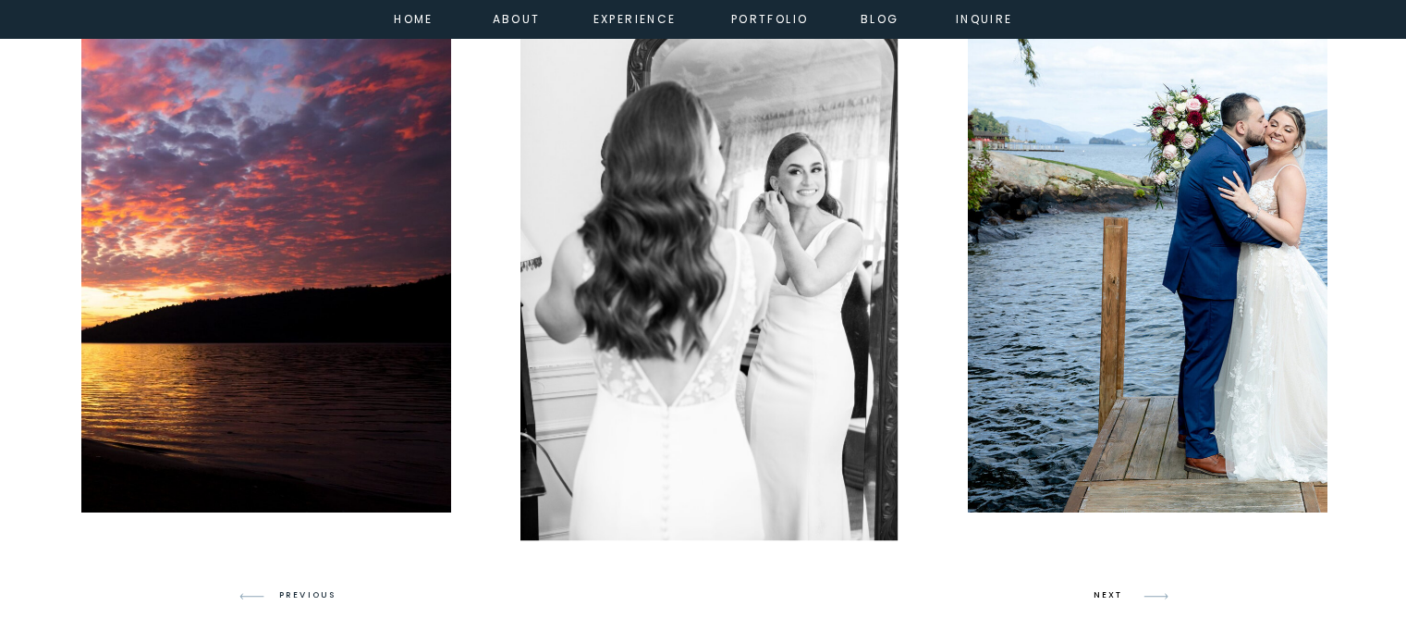
click at [1103, 589] on h3 "NEXT" at bounding box center [1111, 595] width 35 height 17
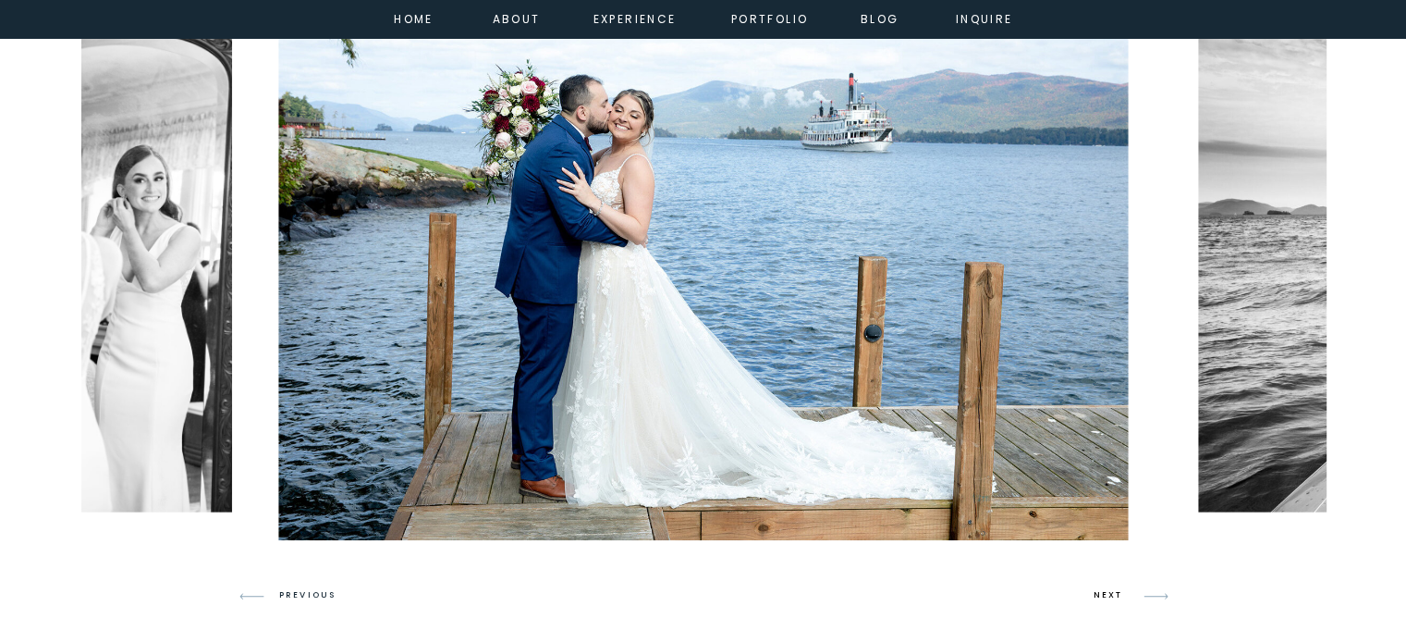
click at [1103, 589] on h3 "NEXT" at bounding box center [1111, 595] width 35 height 17
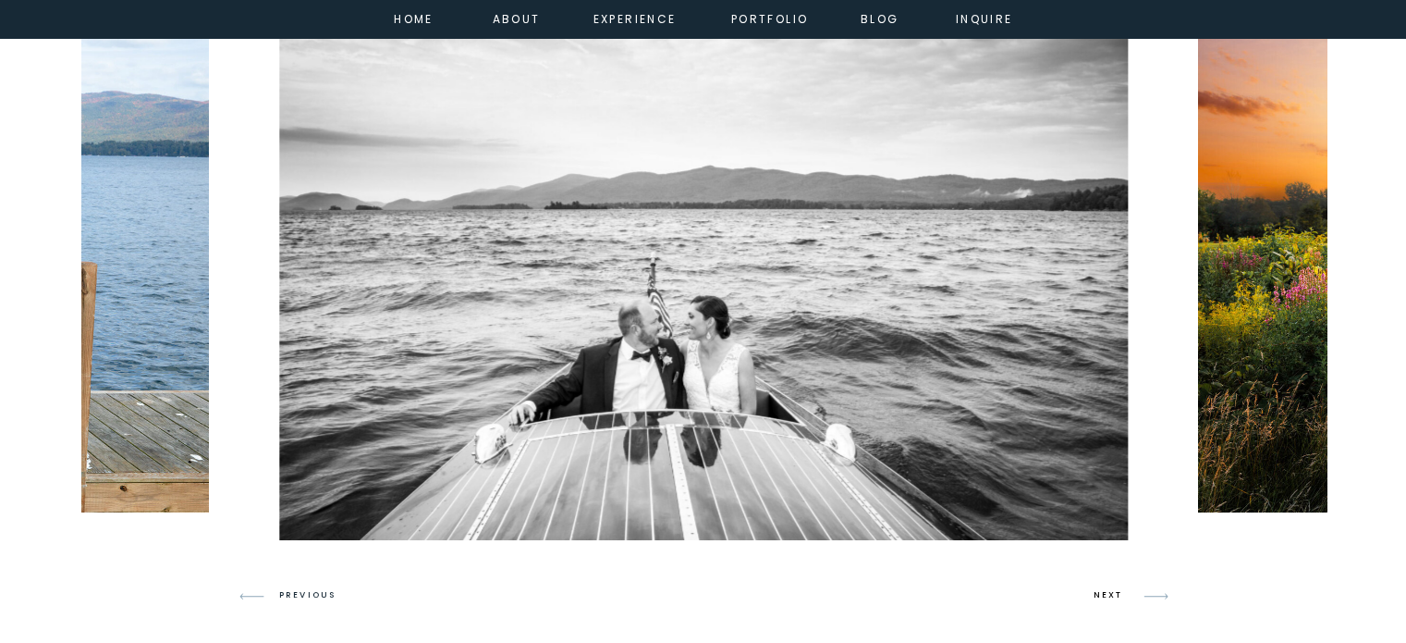
click at [1103, 589] on h3 "NEXT" at bounding box center [1111, 595] width 35 height 17
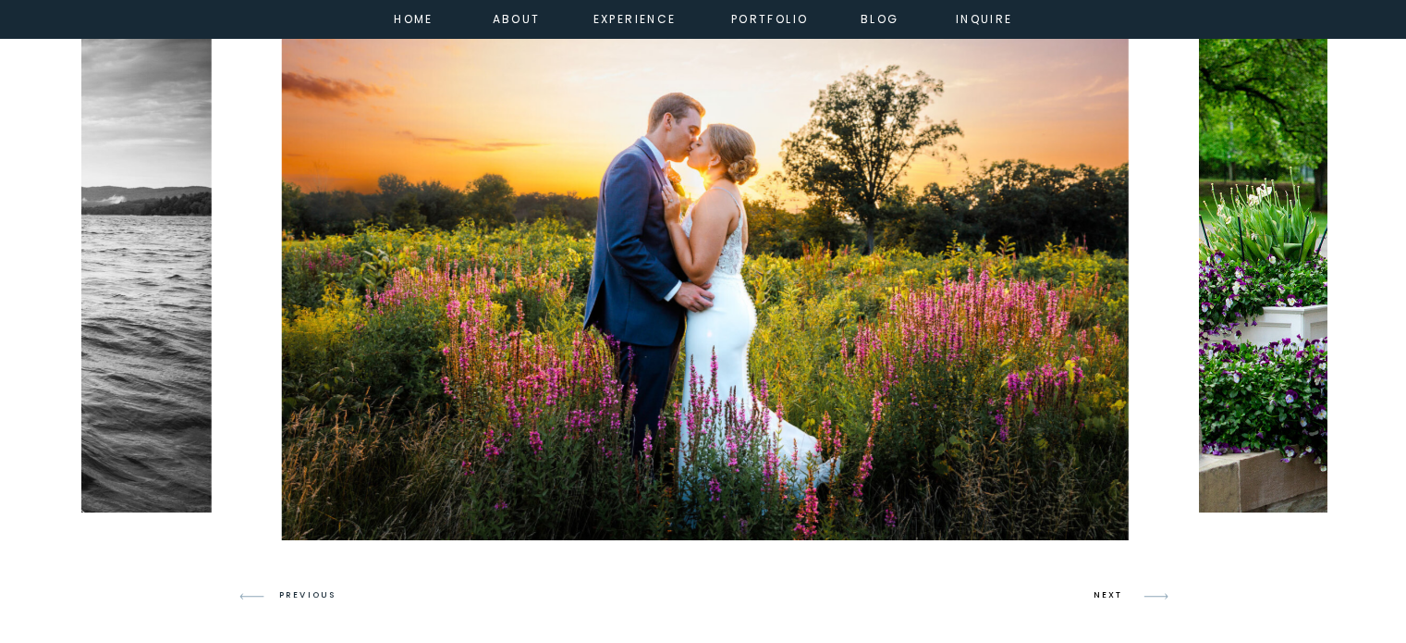
click at [1103, 589] on h3 "NEXT" at bounding box center [1111, 595] width 35 height 17
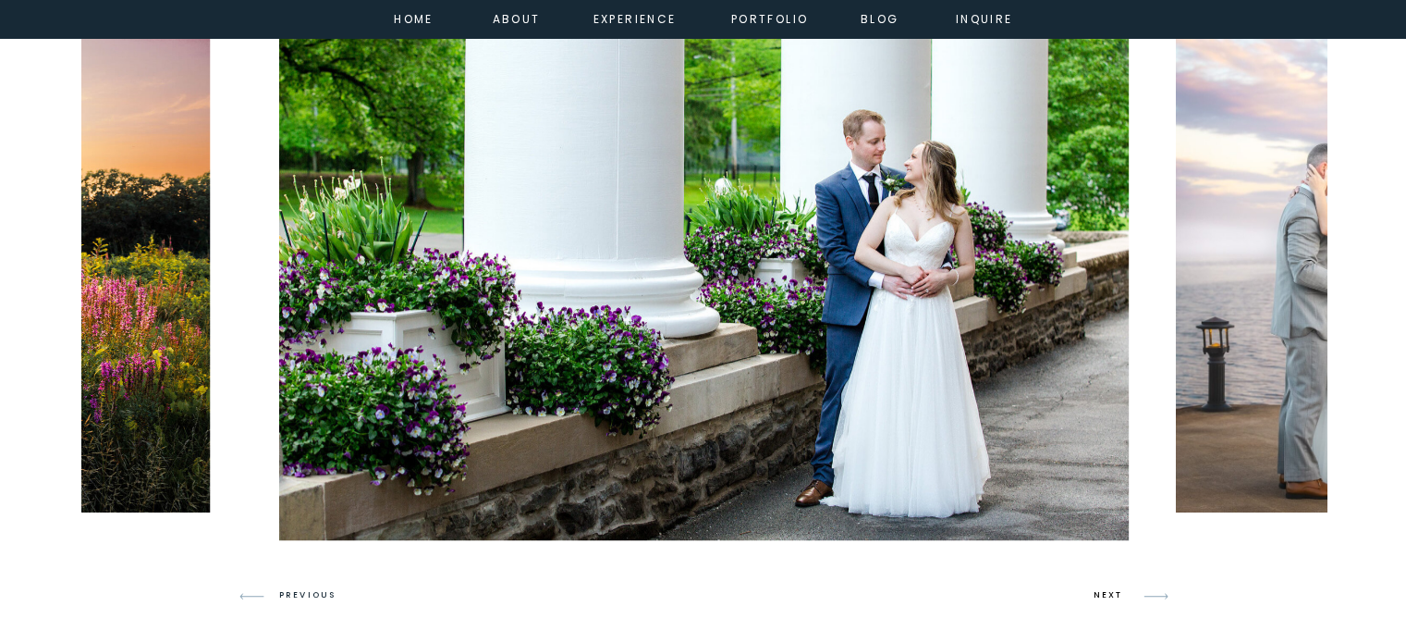
click at [1103, 589] on h3 "NEXT" at bounding box center [1111, 595] width 35 height 17
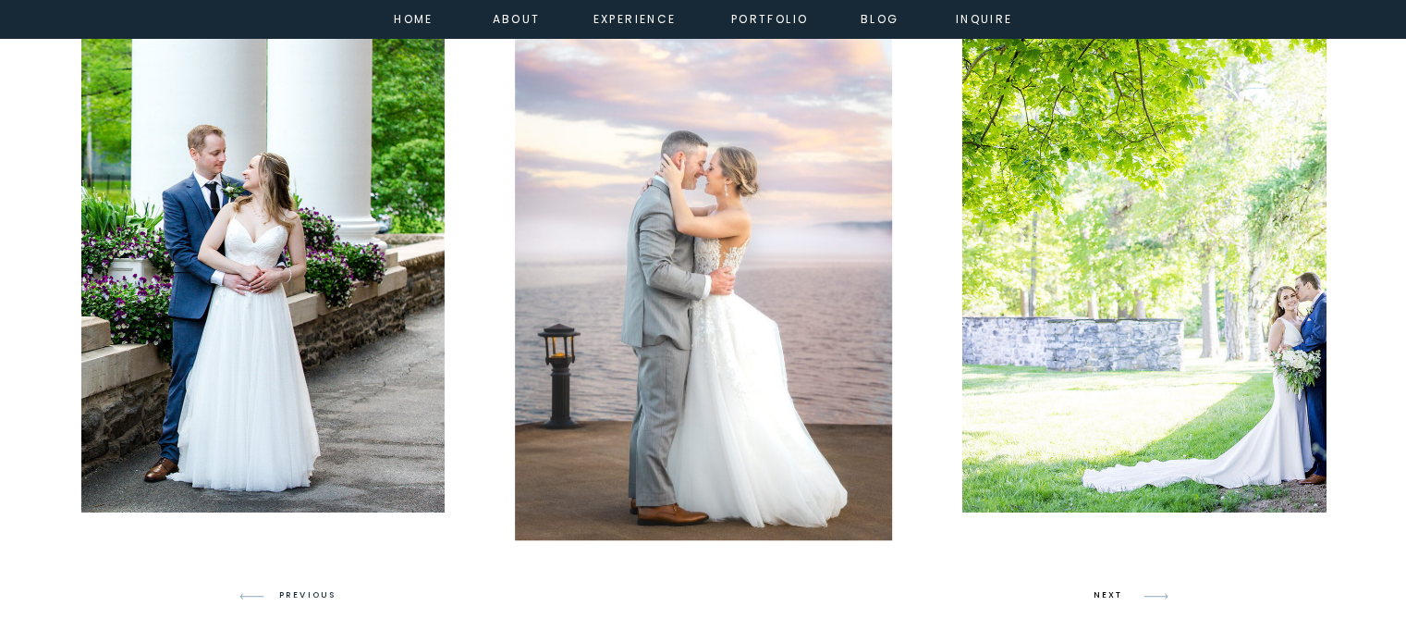
click at [1103, 589] on h3 "NEXT" at bounding box center [1111, 595] width 35 height 17
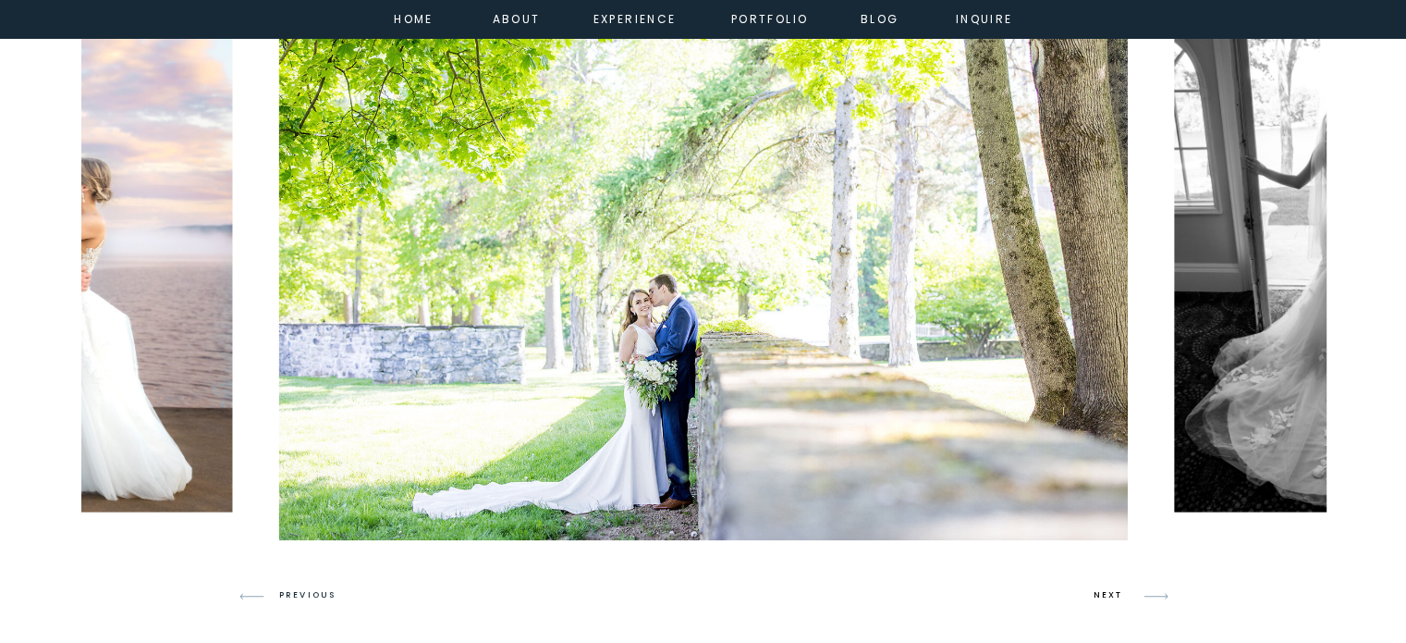
click at [1103, 589] on h3 "NEXT" at bounding box center [1111, 595] width 35 height 17
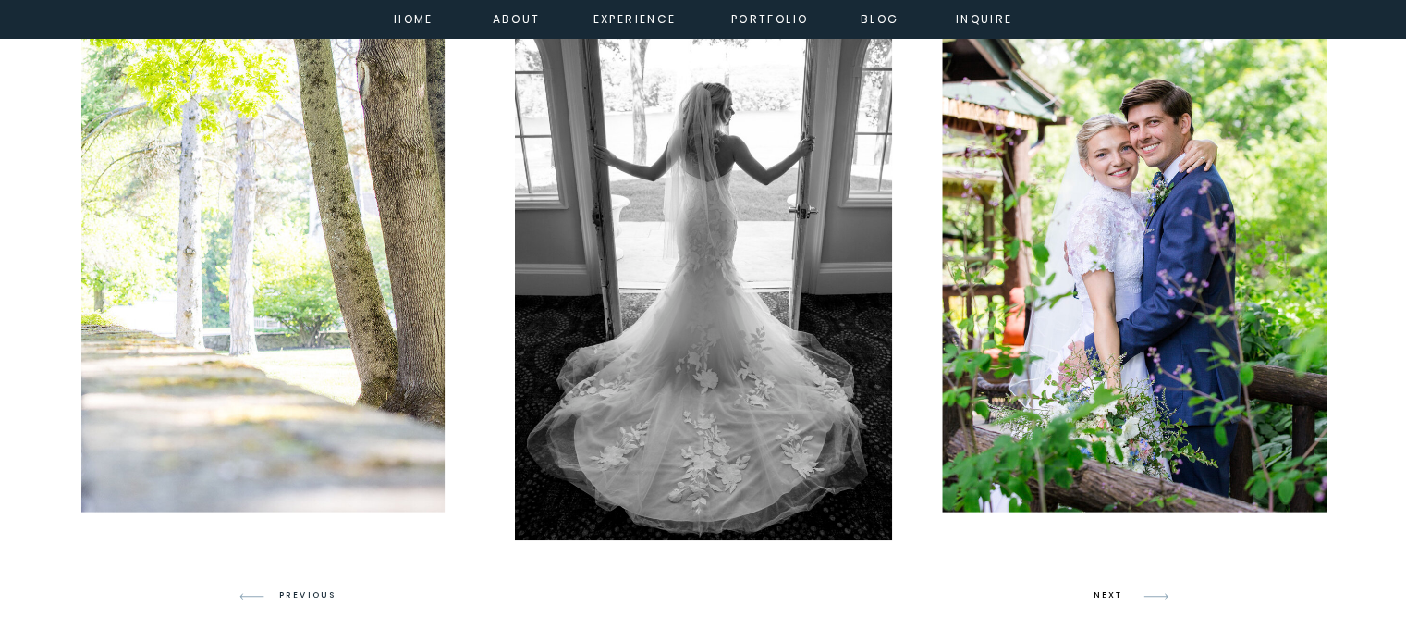
click at [1103, 589] on h3 "NEXT" at bounding box center [1111, 595] width 35 height 17
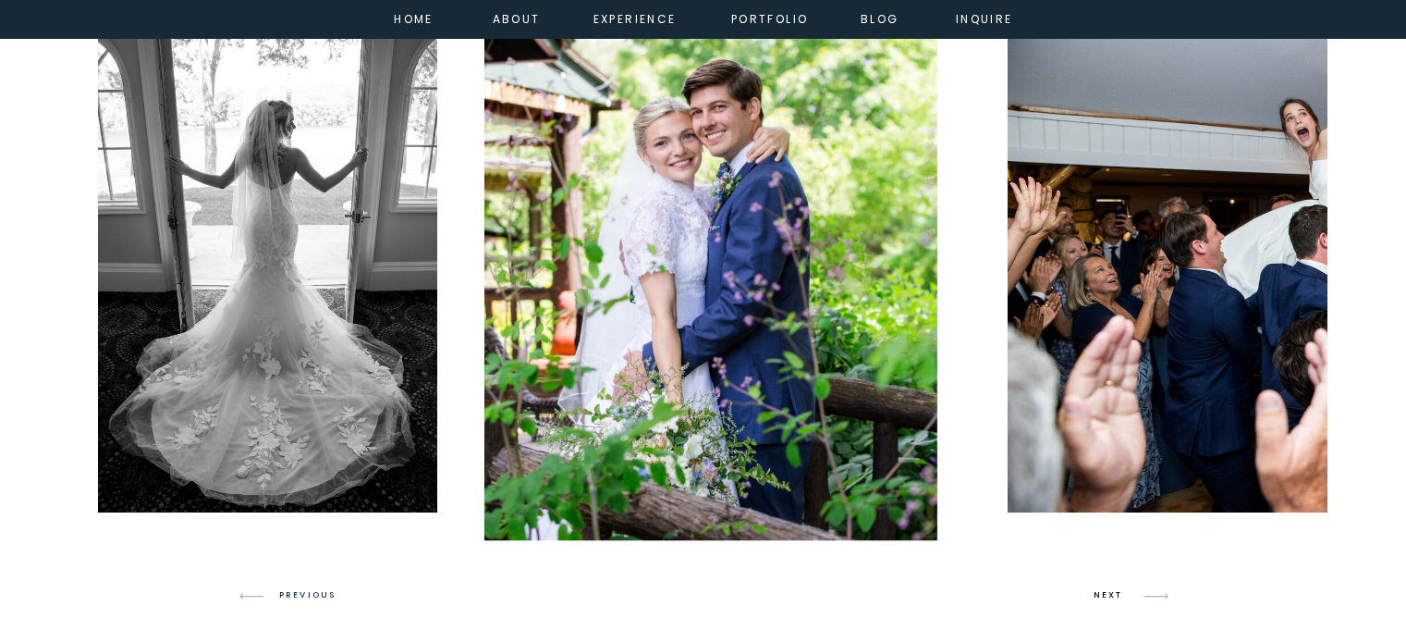
click at [1103, 589] on h3 "NEXT" at bounding box center [1111, 595] width 35 height 17
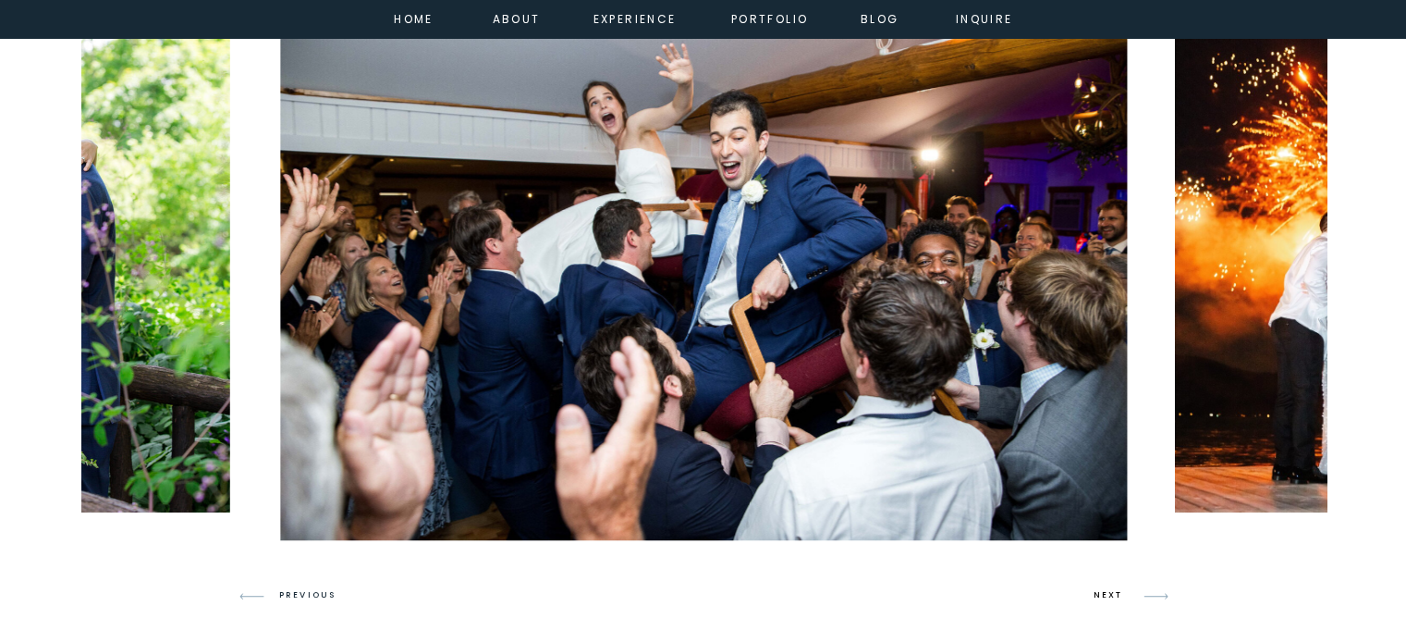
click at [1103, 589] on h3 "NEXT" at bounding box center [1111, 595] width 35 height 17
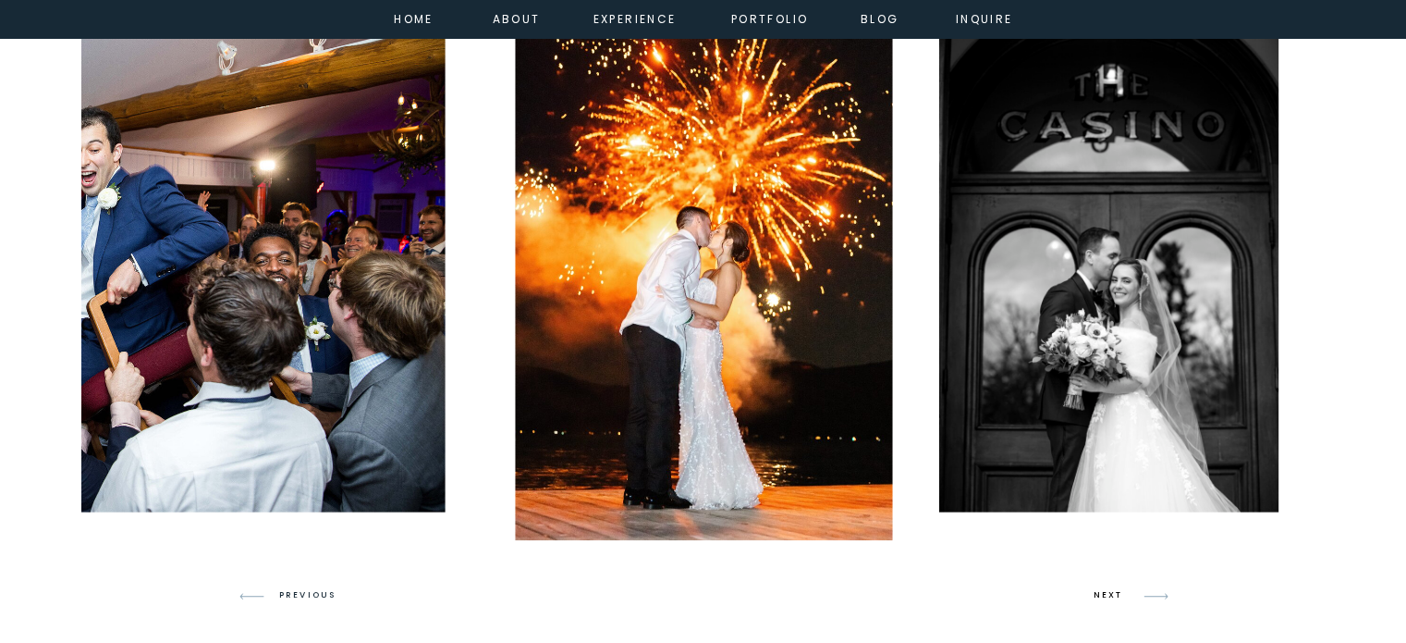
click at [1103, 589] on h3 "NEXT" at bounding box center [1111, 595] width 35 height 17
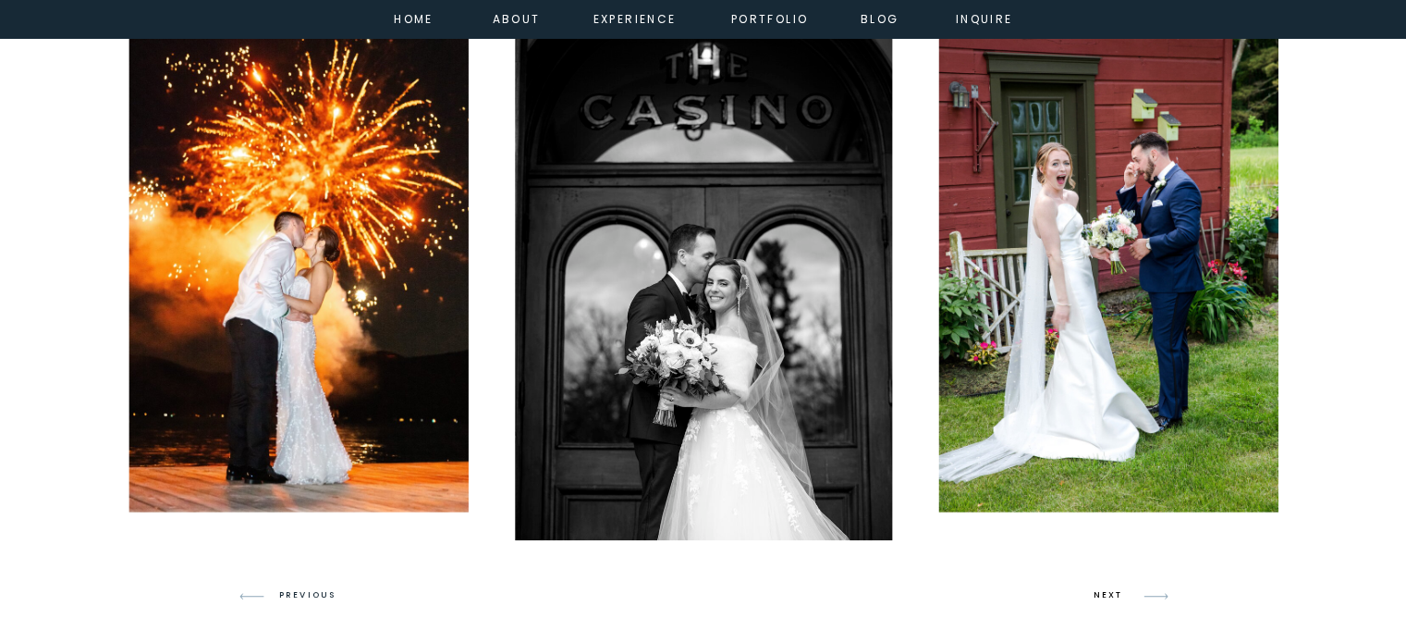
click at [1103, 589] on h3 "NEXT" at bounding box center [1111, 595] width 35 height 17
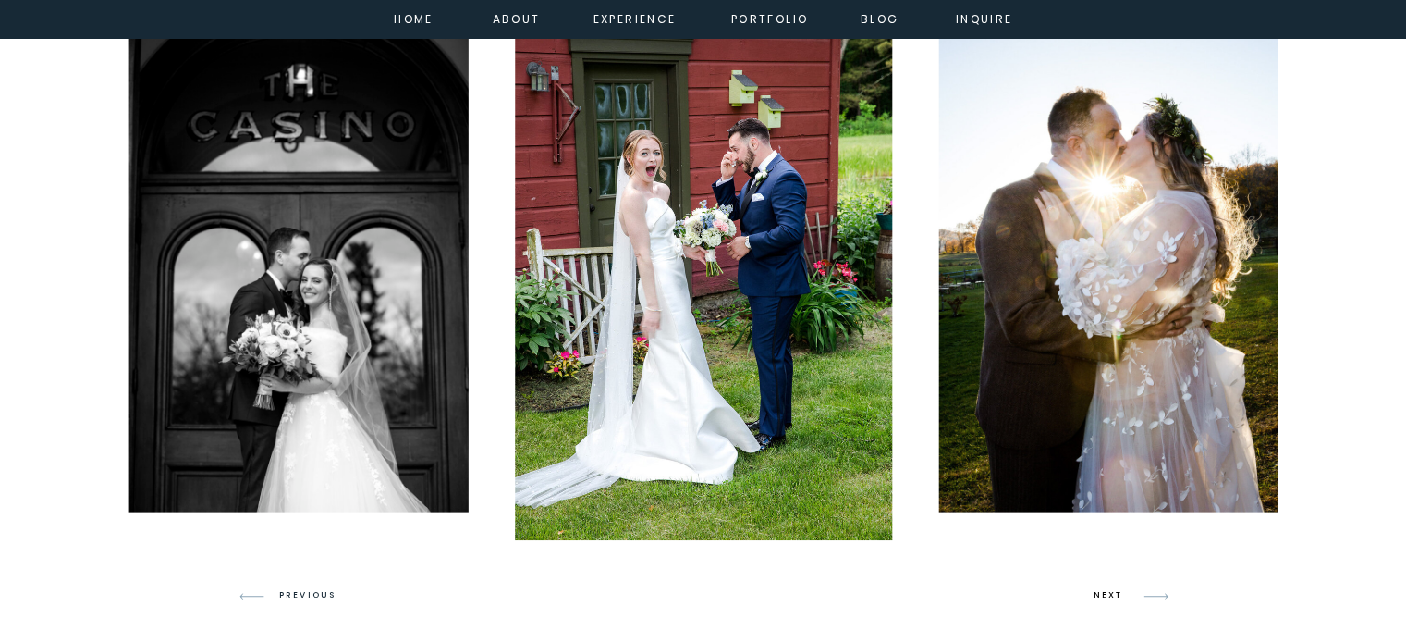
click at [1103, 589] on h3 "NEXT" at bounding box center [1111, 595] width 35 height 17
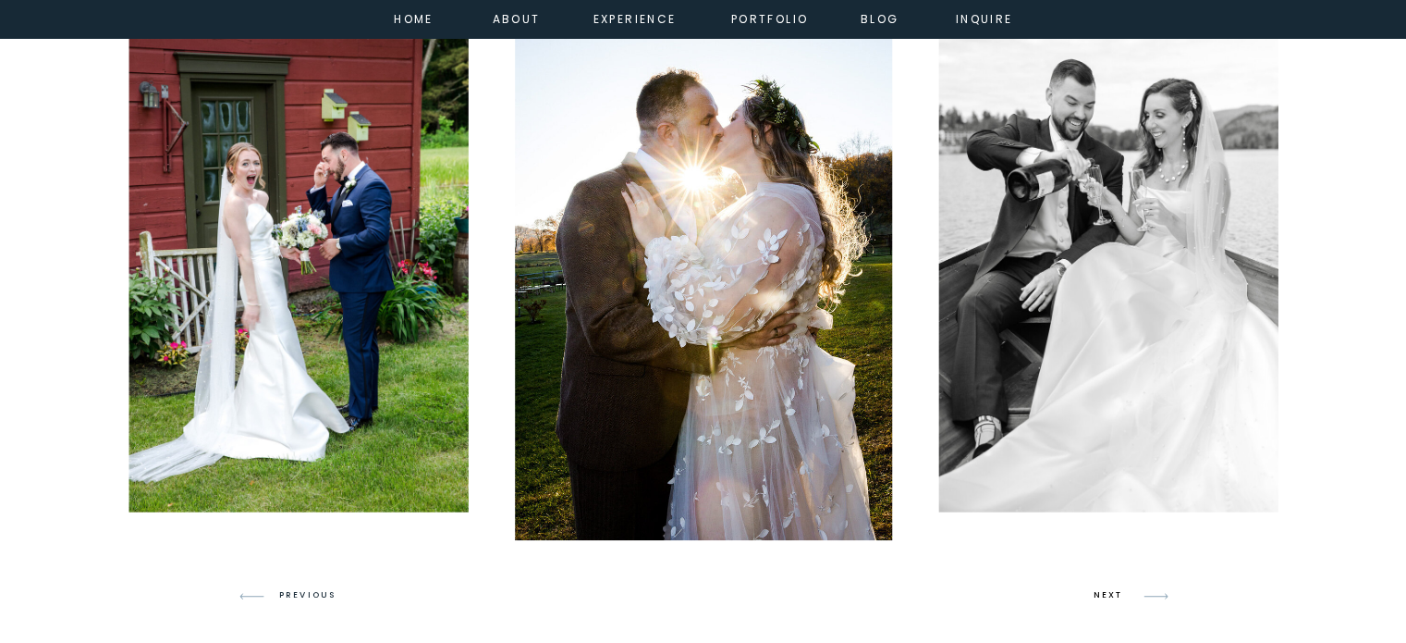
click at [1103, 589] on h3 "NEXT" at bounding box center [1111, 595] width 35 height 17
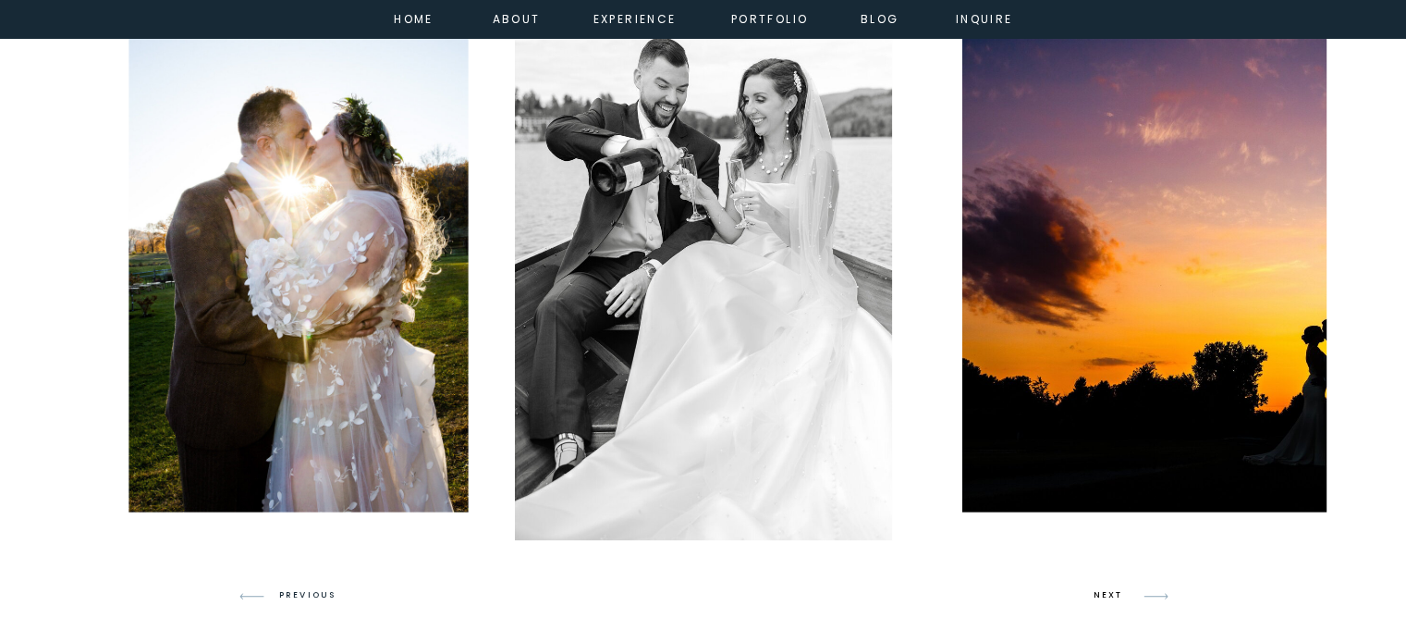
click at [1105, 594] on h3 "NEXT" at bounding box center [1111, 595] width 35 height 17
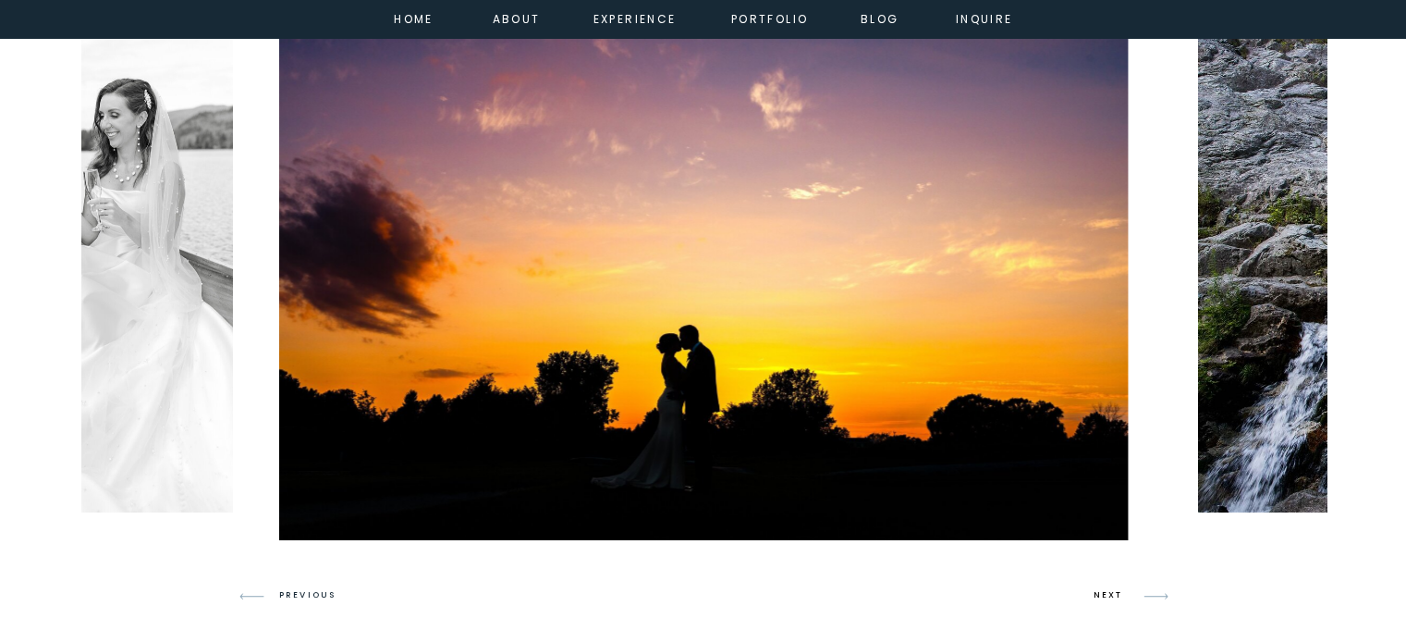
click at [1103, 594] on h3 "NEXT" at bounding box center [1111, 595] width 35 height 17
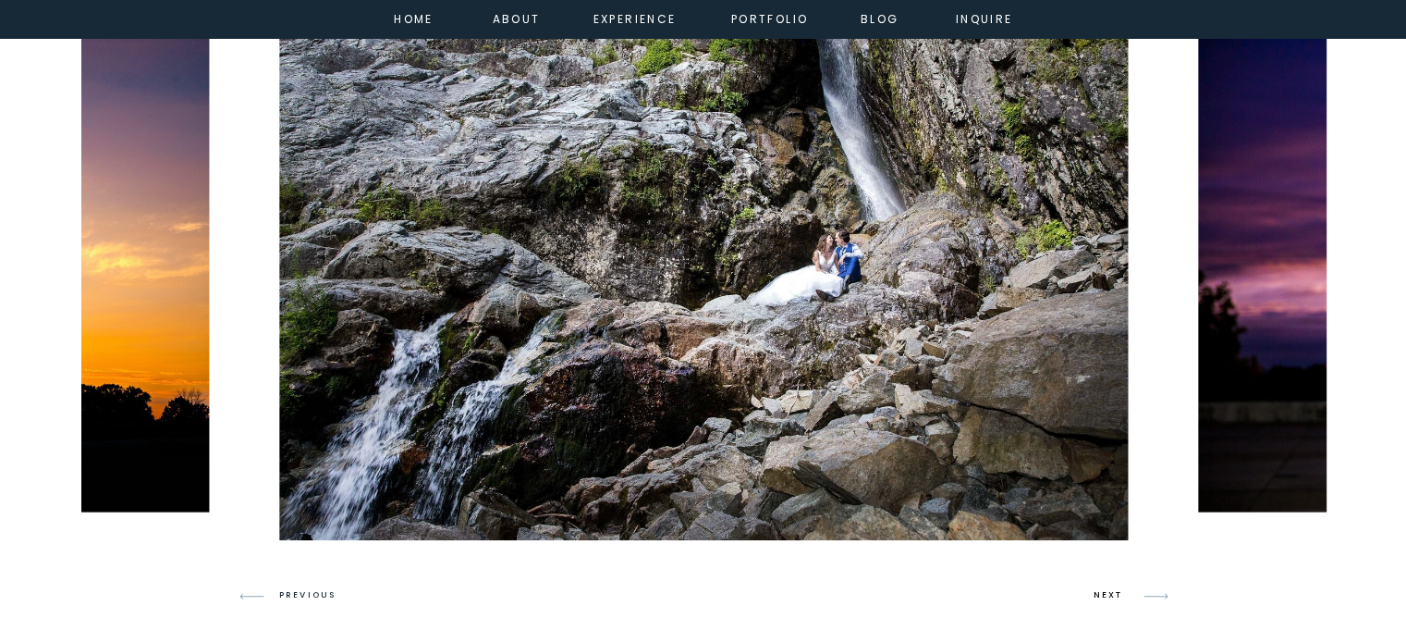
click at [1102, 594] on h3 "NEXT" at bounding box center [1111, 595] width 35 height 17
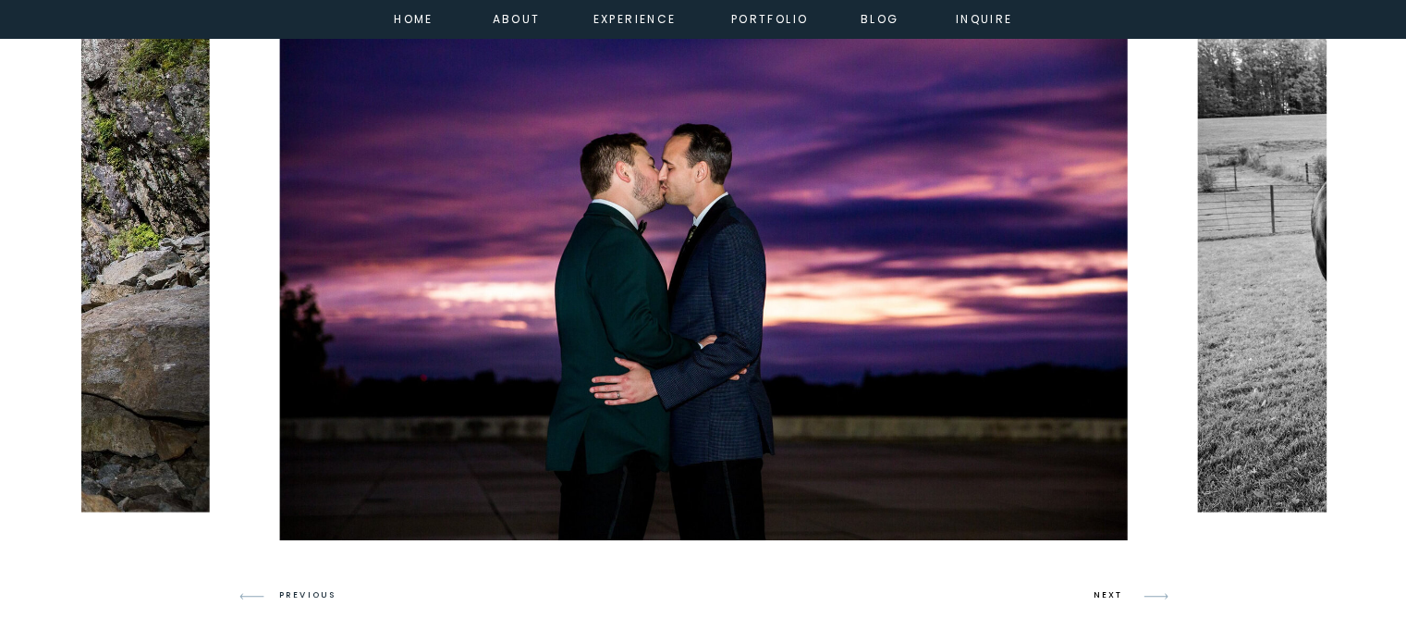
click at [1102, 594] on h3 "NEXT" at bounding box center [1111, 595] width 35 height 17
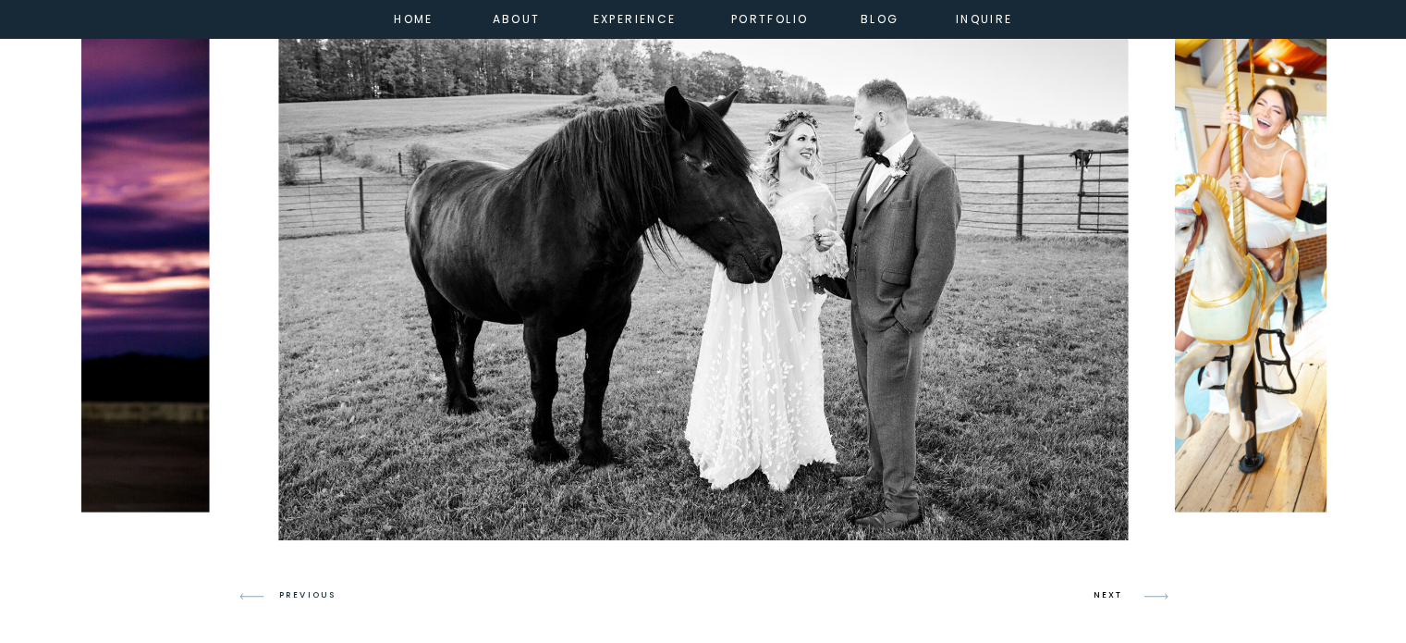
click at [1102, 594] on h3 "NEXT" at bounding box center [1111, 595] width 35 height 17
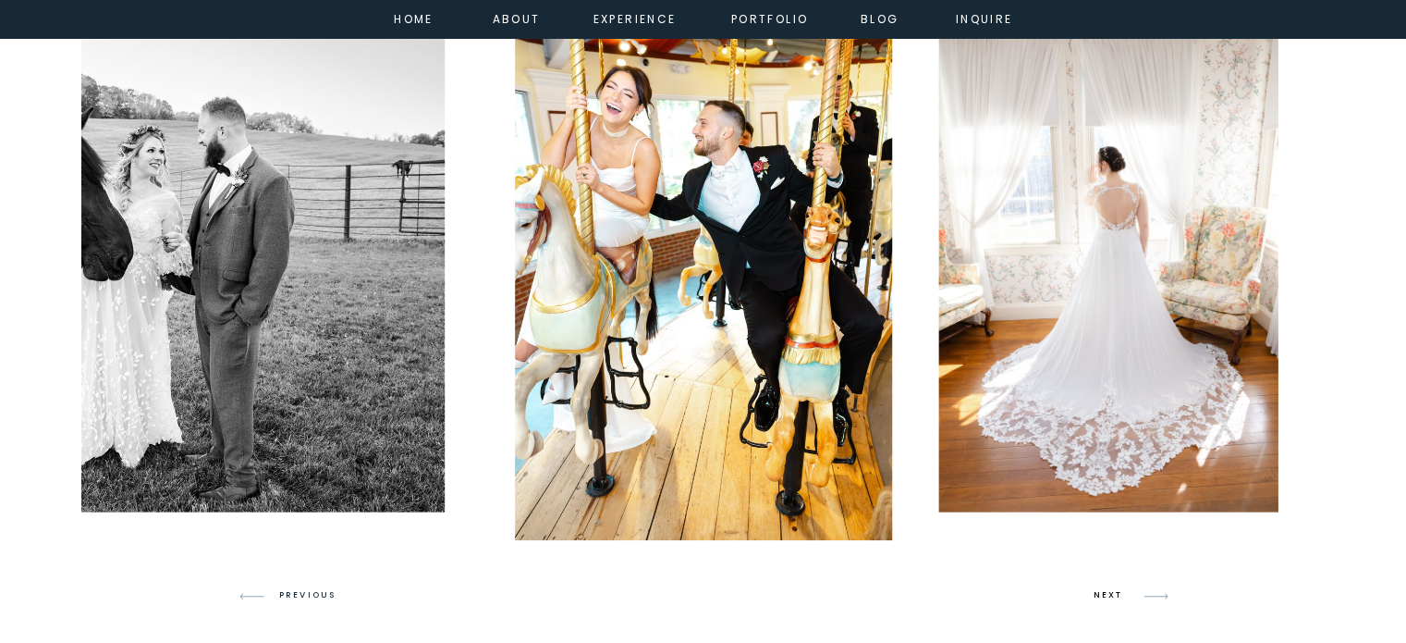
click at [1102, 594] on h3 "NEXT" at bounding box center [1111, 595] width 35 height 17
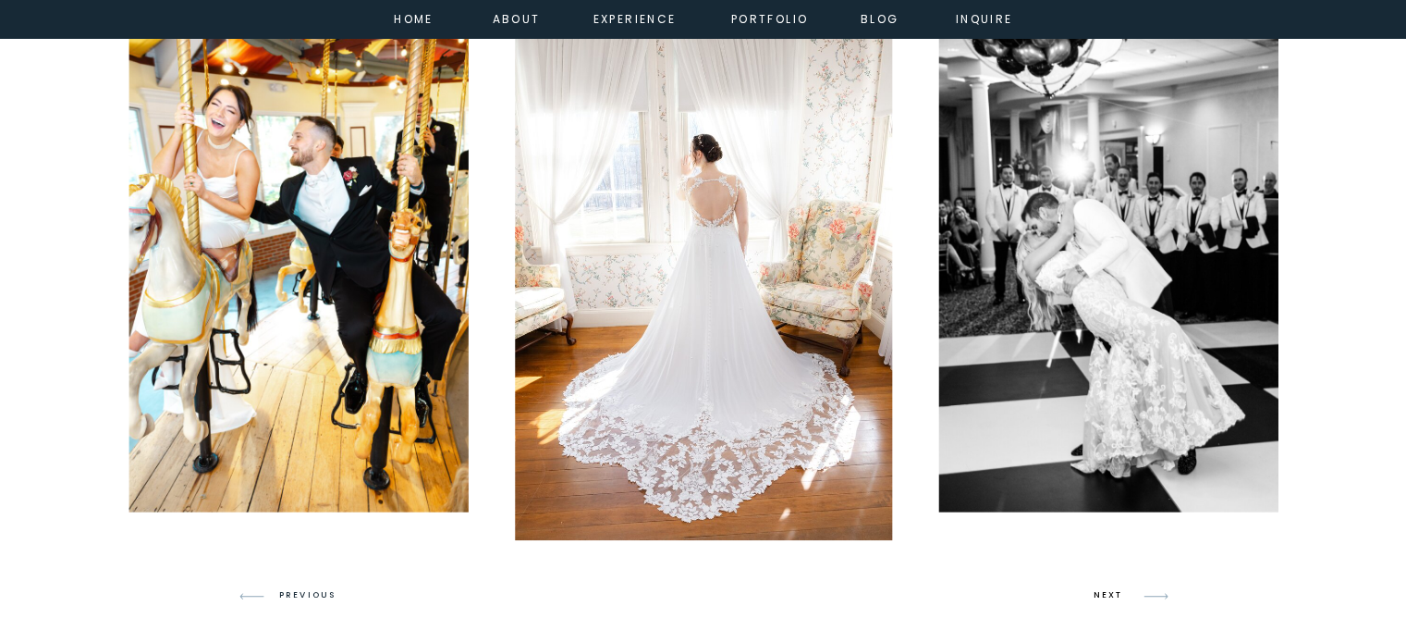
click at [1102, 594] on h3 "NEXT" at bounding box center [1111, 595] width 35 height 17
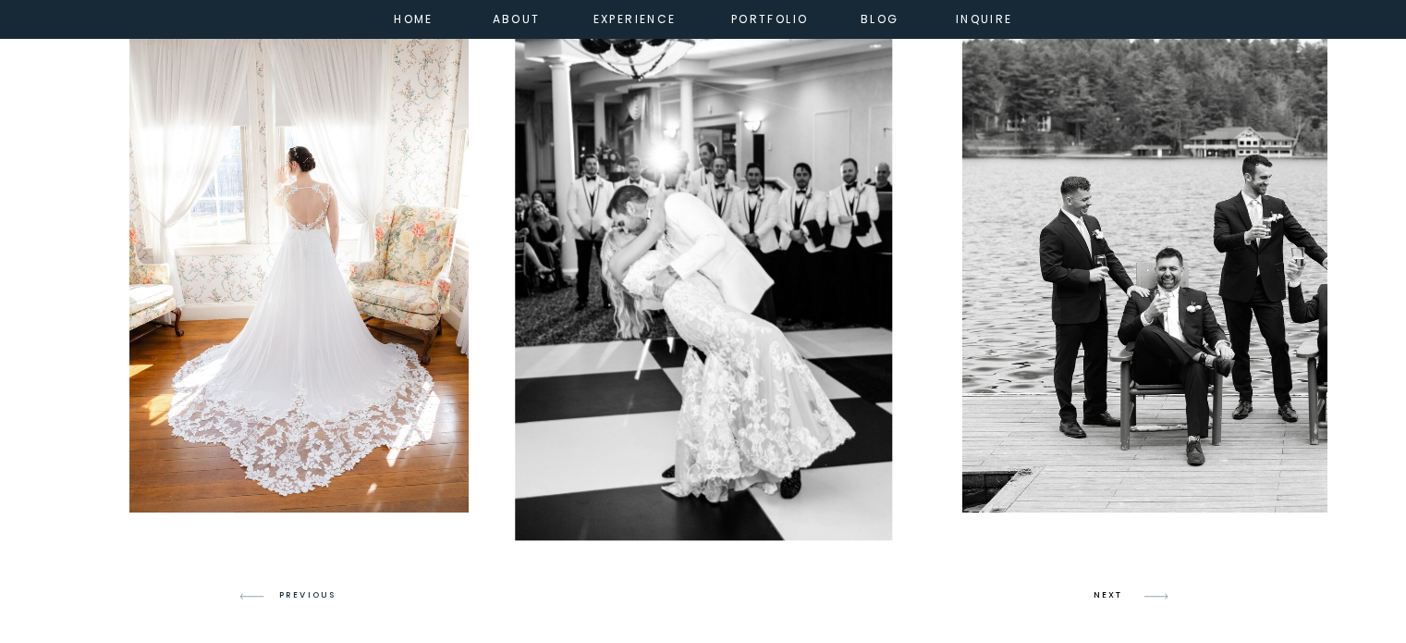
click at [1102, 594] on h3 "NEXT" at bounding box center [1111, 595] width 35 height 17
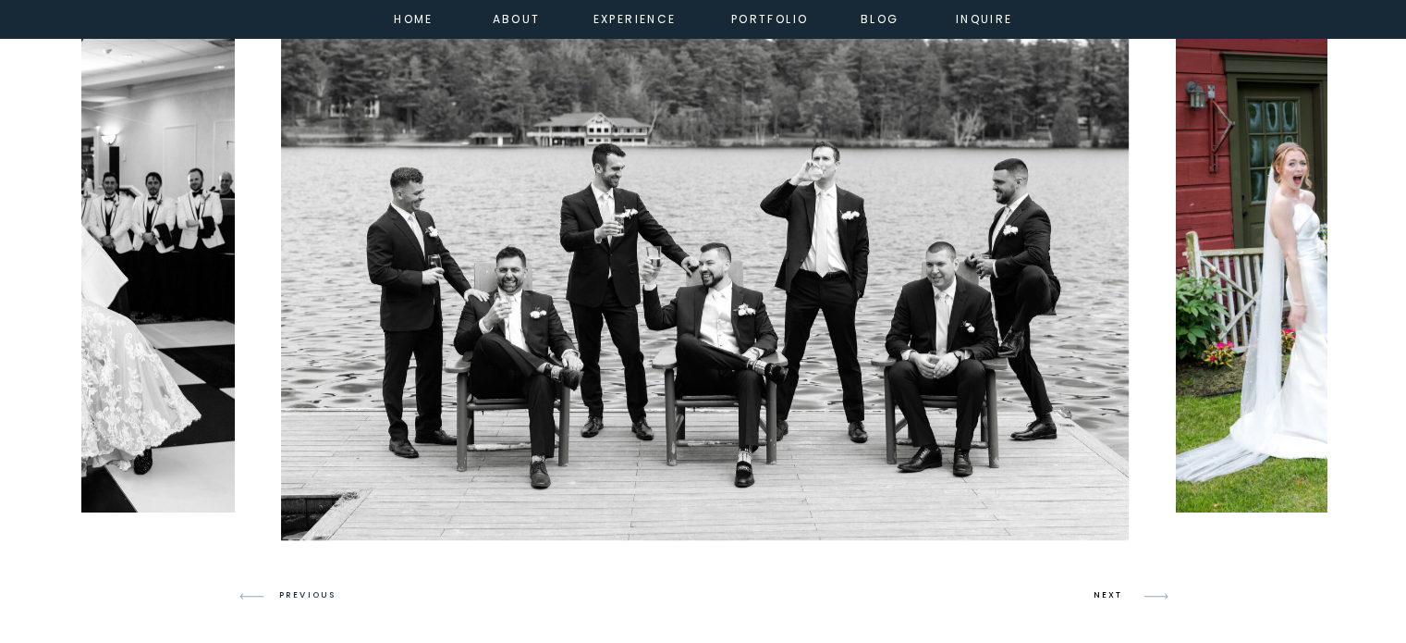
click at [1102, 594] on h3 "NEXT" at bounding box center [1111, 595] width 35 height 17
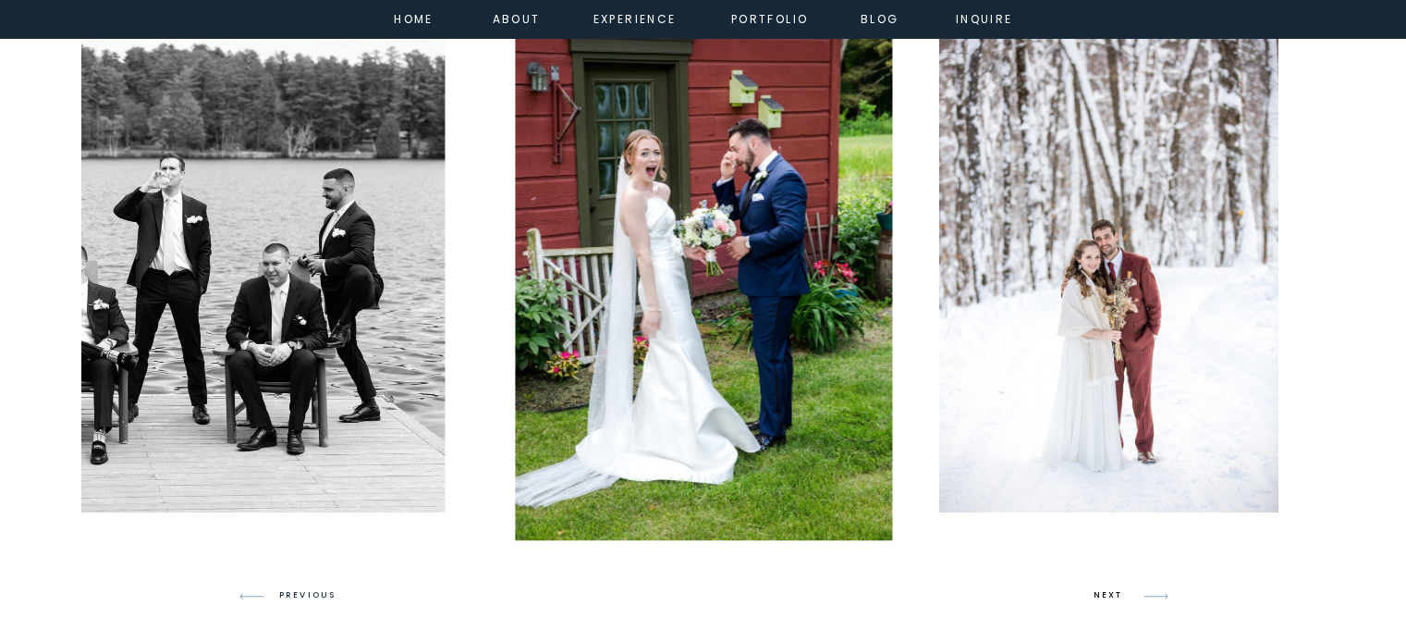
click at [1102, 594] on h3 "NEXT" at bounding box center [1111, 595] width 35 height 17
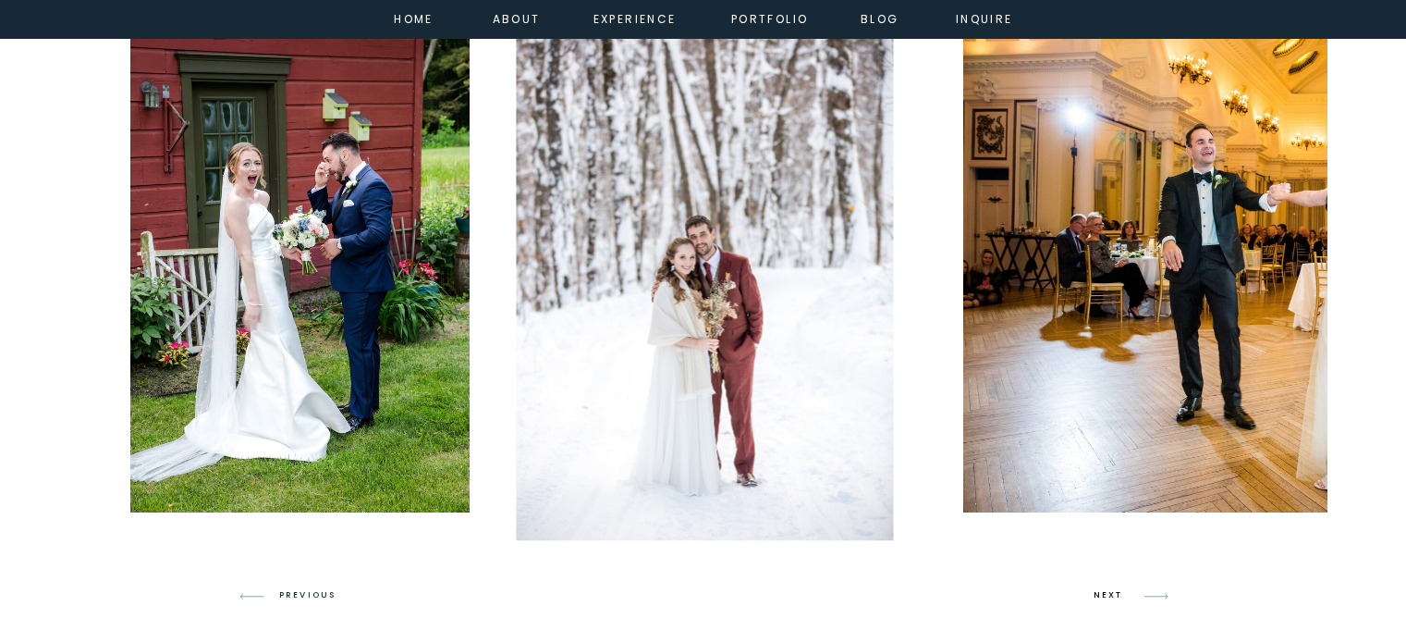
click at [1102, 594] on h3 "NEXT" at bounding box center [1111, 595] width 35 height 17
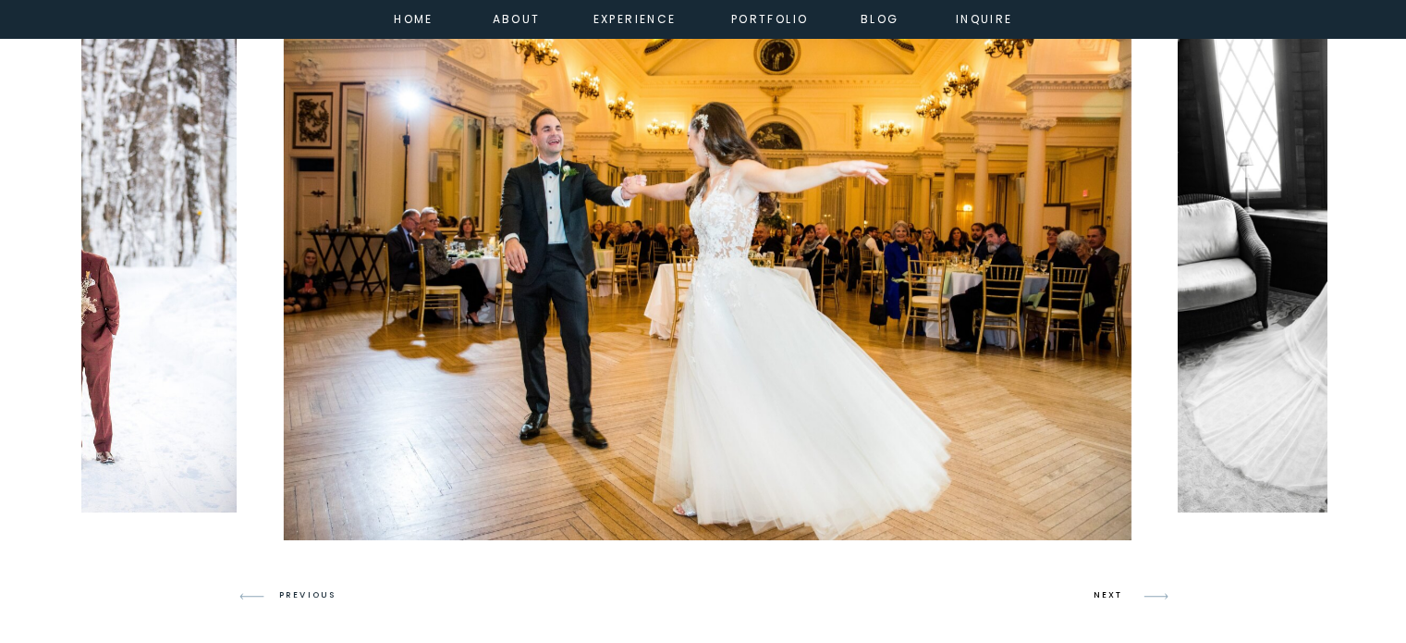
click at [1102, 594] on h3 "NEXT" at bounding box center [1111, 595] width 35 height 17
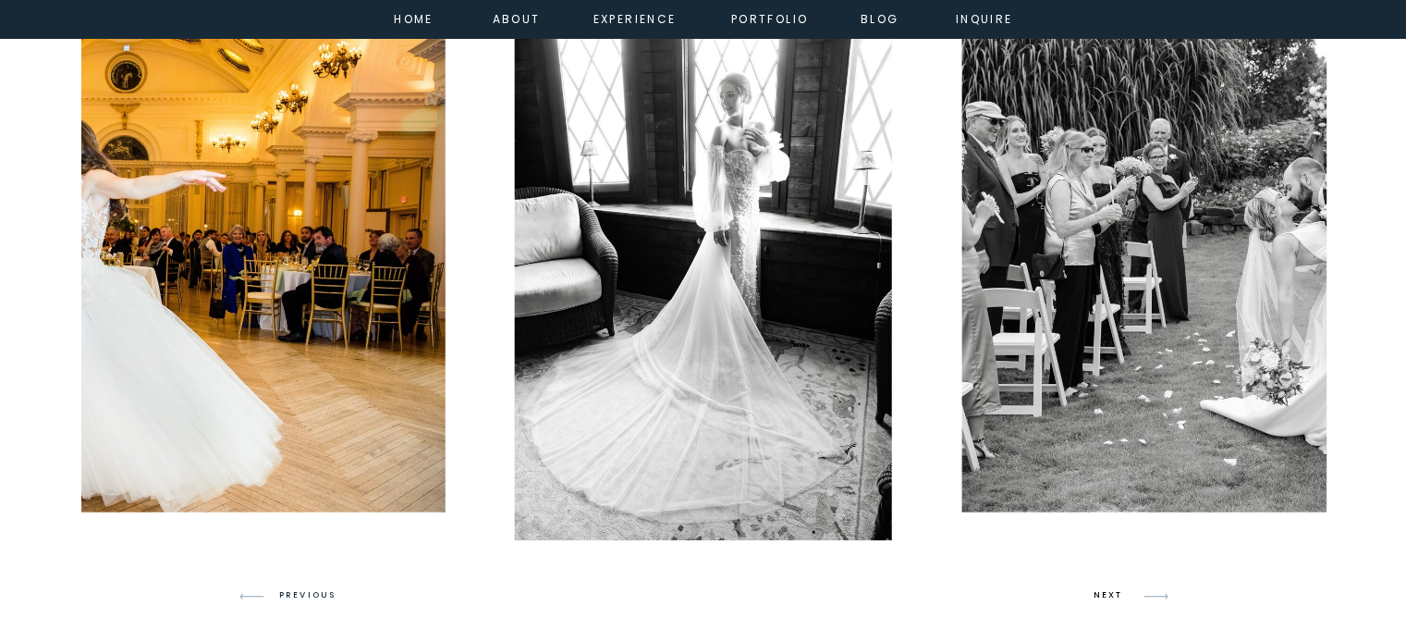
click at [1102, 594] on h3 "NEXT" at bounding box center [1111, 595] width 35 height 17
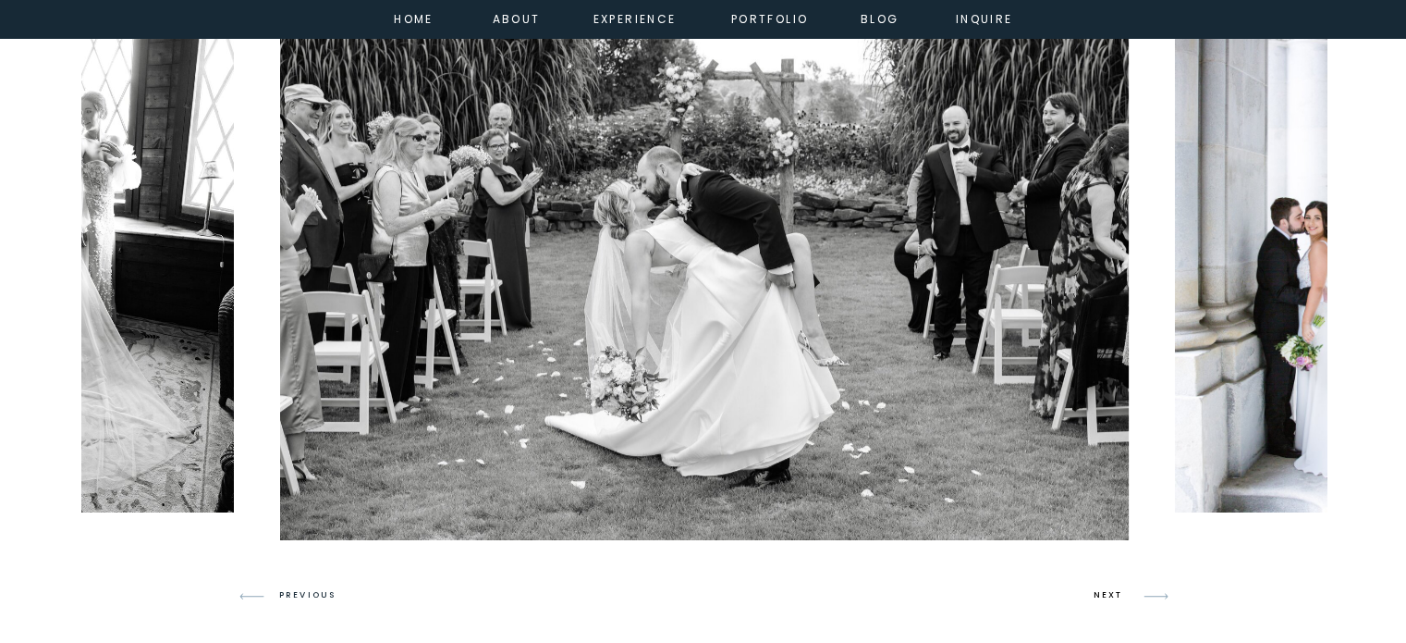
click at [1102, 594] on h3 "NEXT" at bounding box center [1111, 595] width 35 height 17
